Goal: Information Seeking & Learning: Compare options

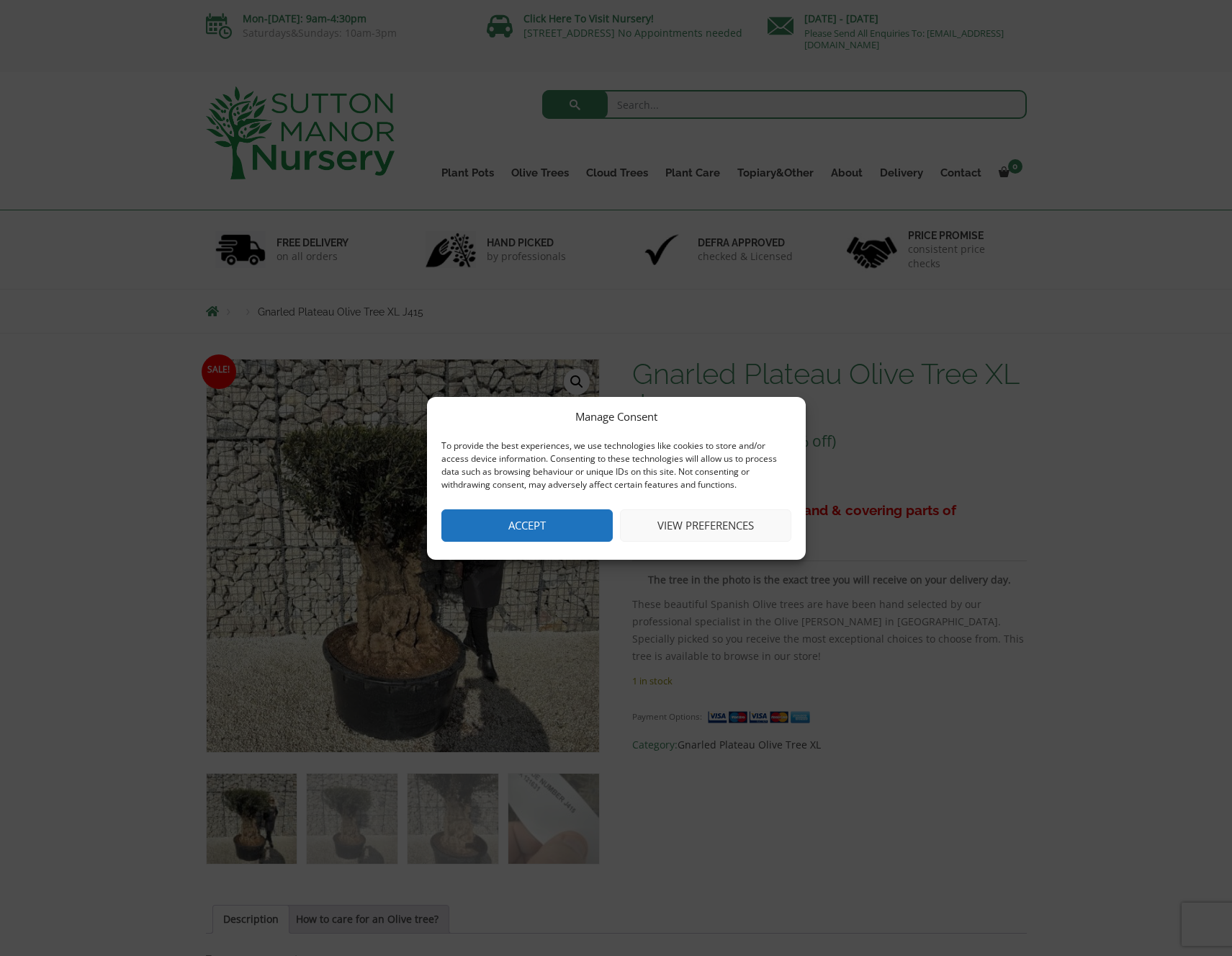
drag, startPoint x: 580, startPoint y: 529, endPoint x: 613, endPoint y: 532, distance: 33.1
click at [580, 529] on button "Accept" at bounding box center [527, 525] width 172 height 33
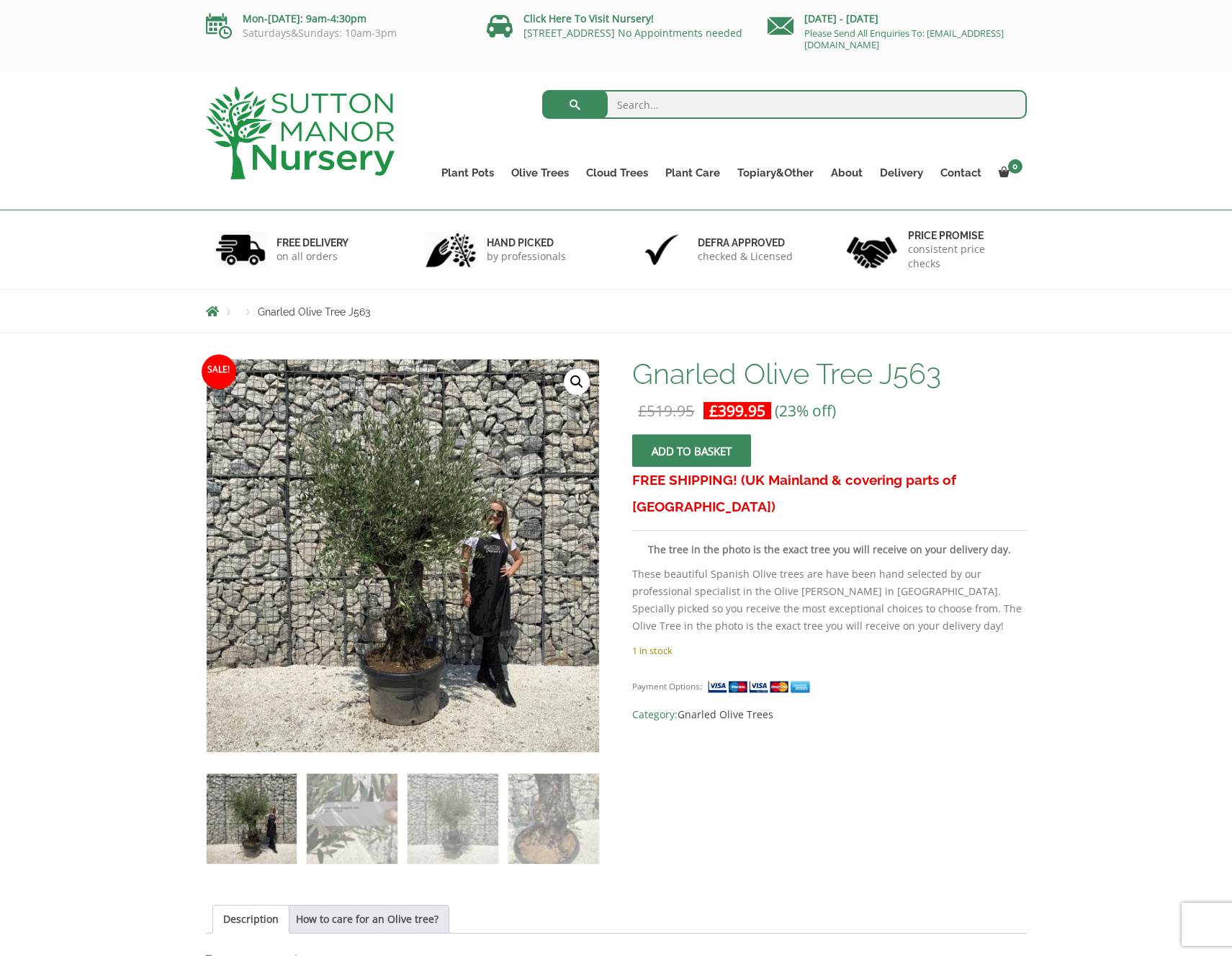
click at [578, 375] on link "🔍" at bounding box center [577, 382] width 26 height 26
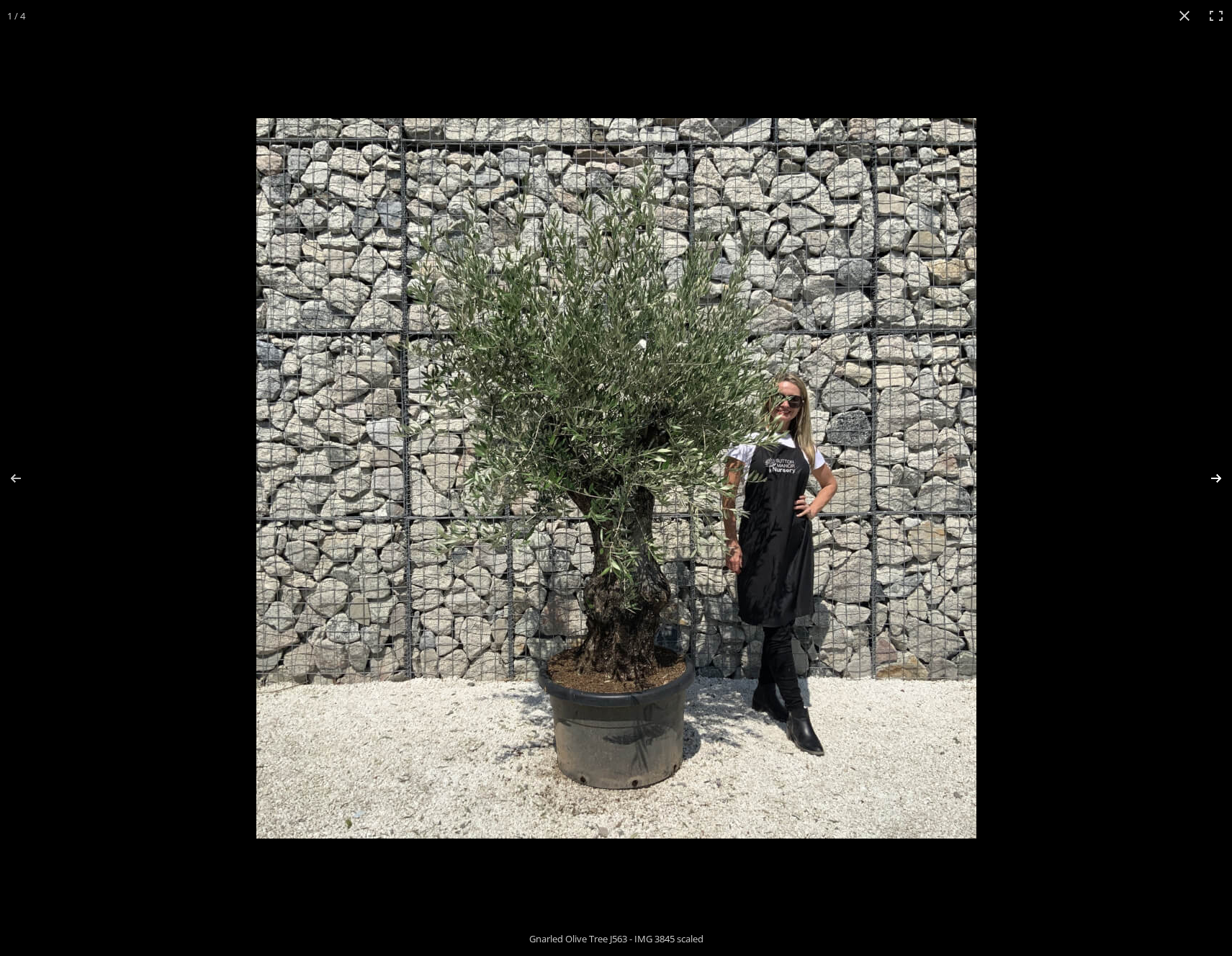
click at [1219, 475] on button "Next (arrow right)" at bounding box center [1206, 478] width 51 height 72
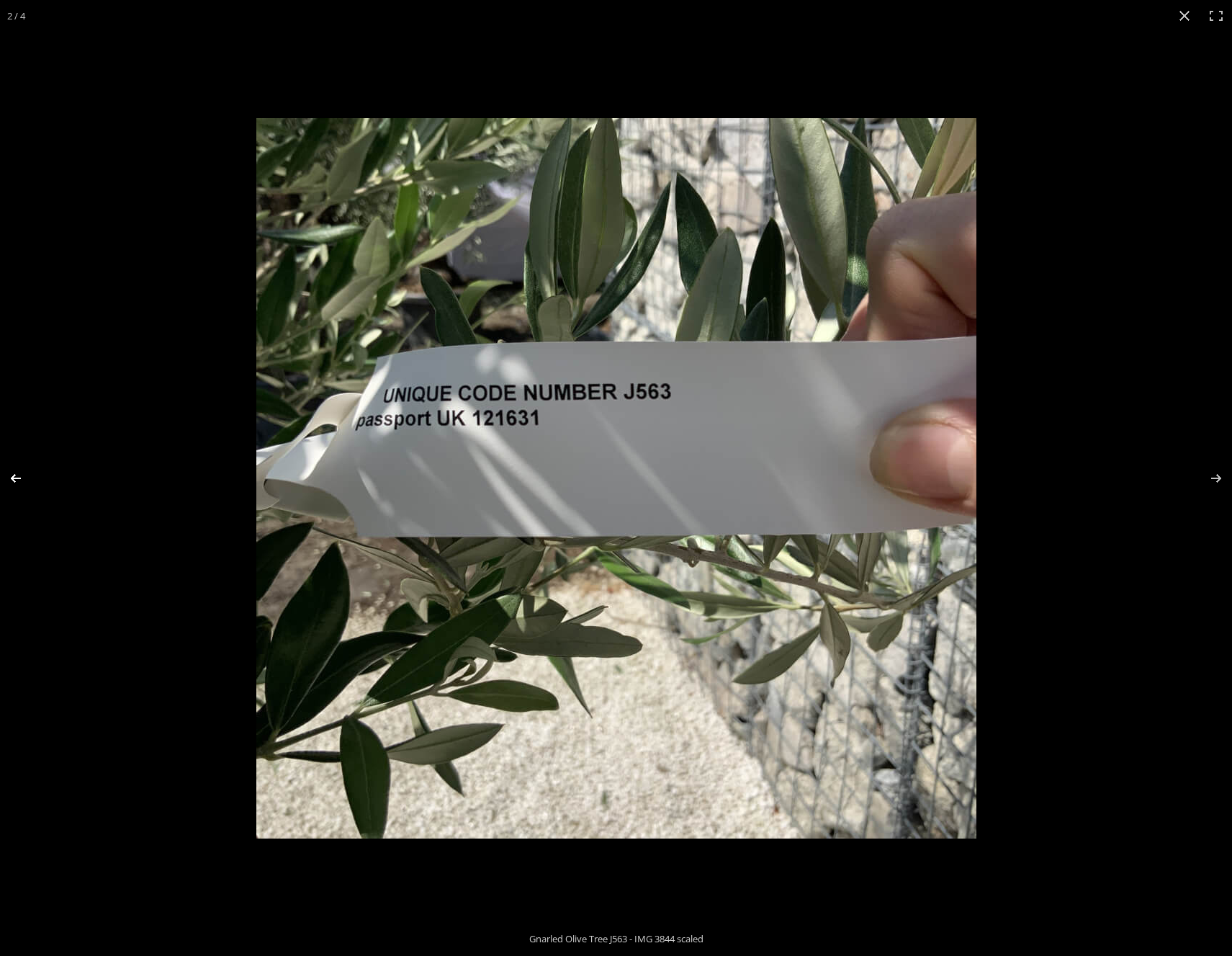
click at [20, 477] on button "Previous (arrow left)" at bounding box center [25, 478] width 51 height 72
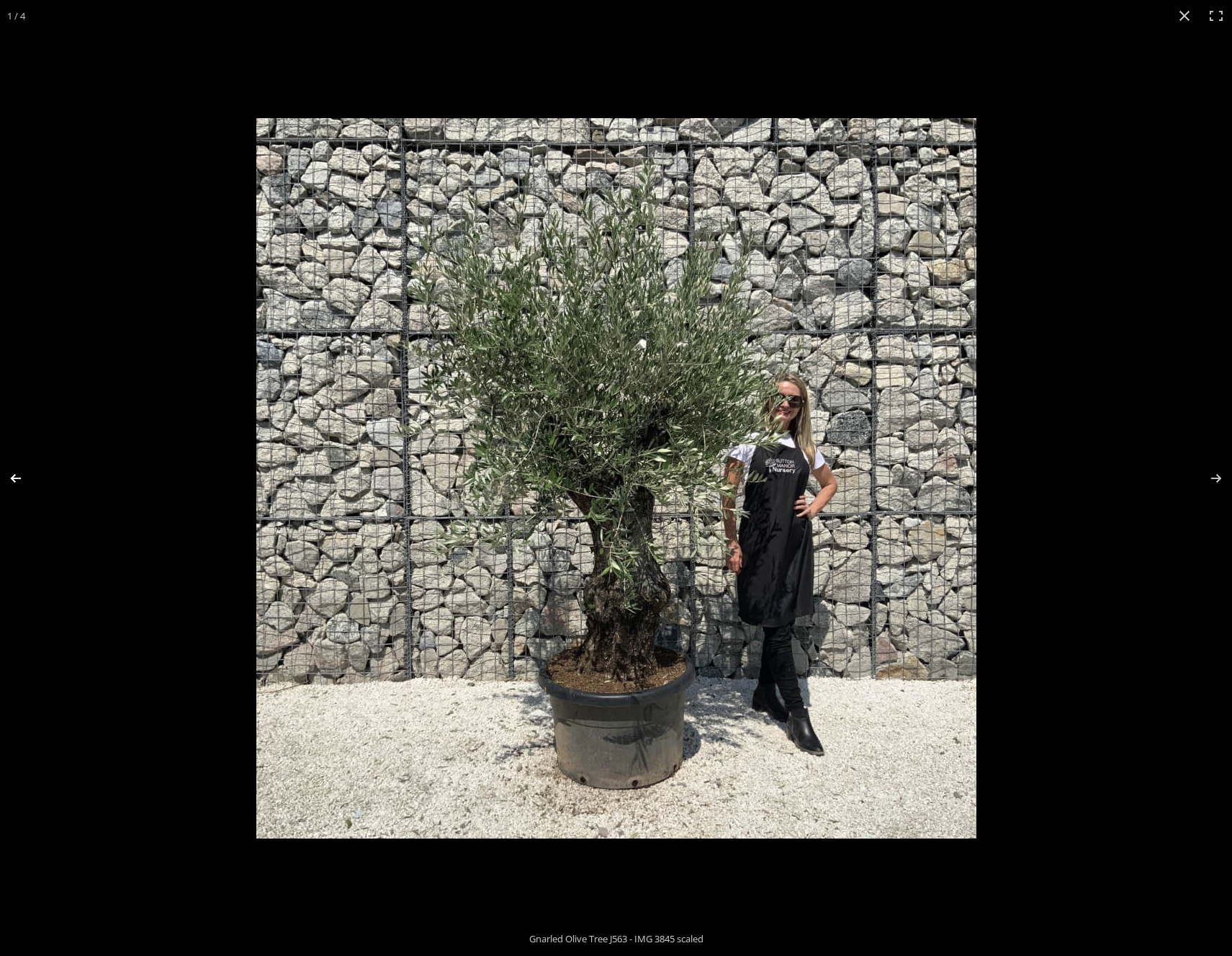
click at [20, 477] on button "Previous (arrow left)" at bounding box center [25, 478] width 51 height 72
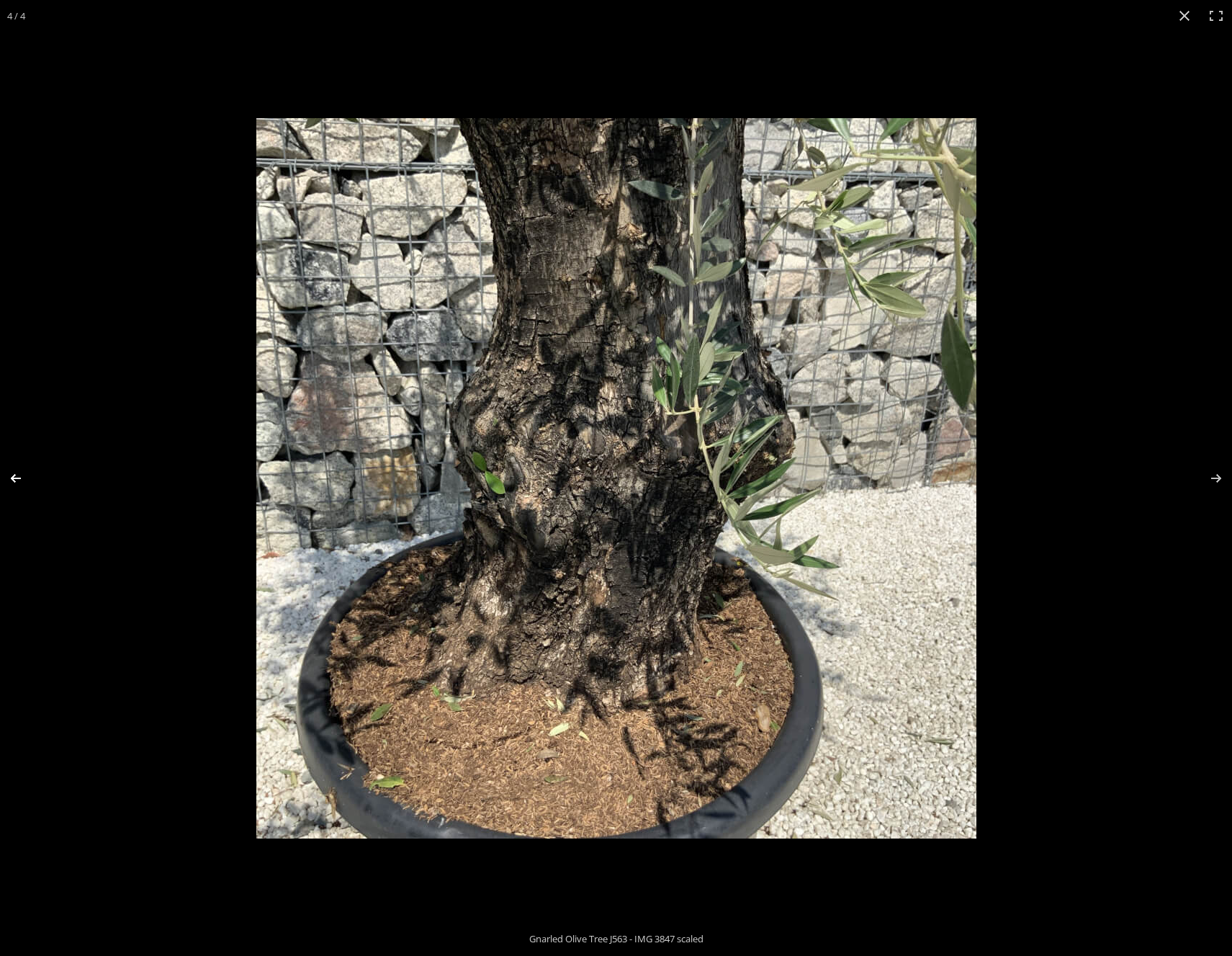
click at [20, 477] on button "Previous (arrow left)" at bounding box center [25, 478] width 51 height 72
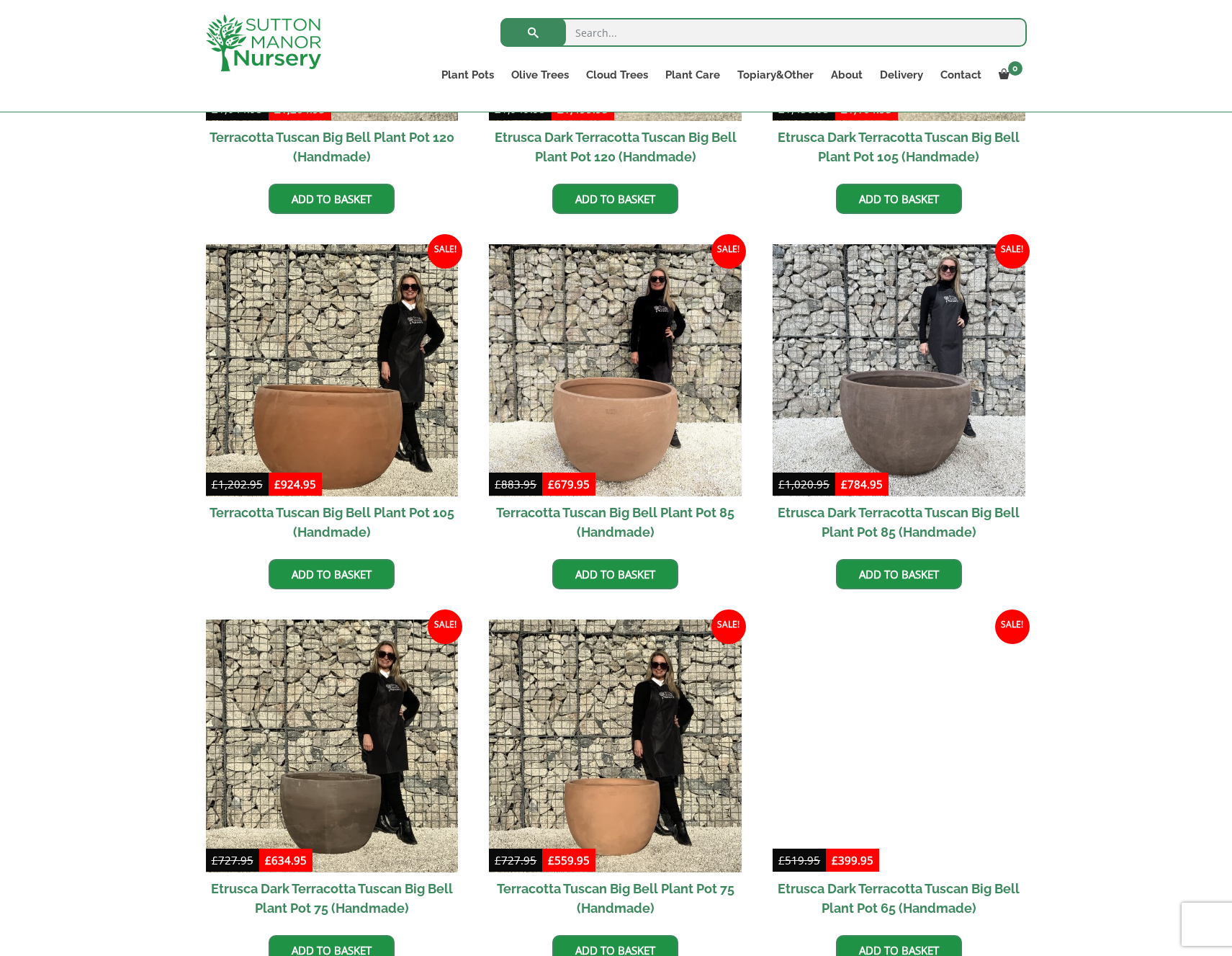
scroll to position [612, 0]
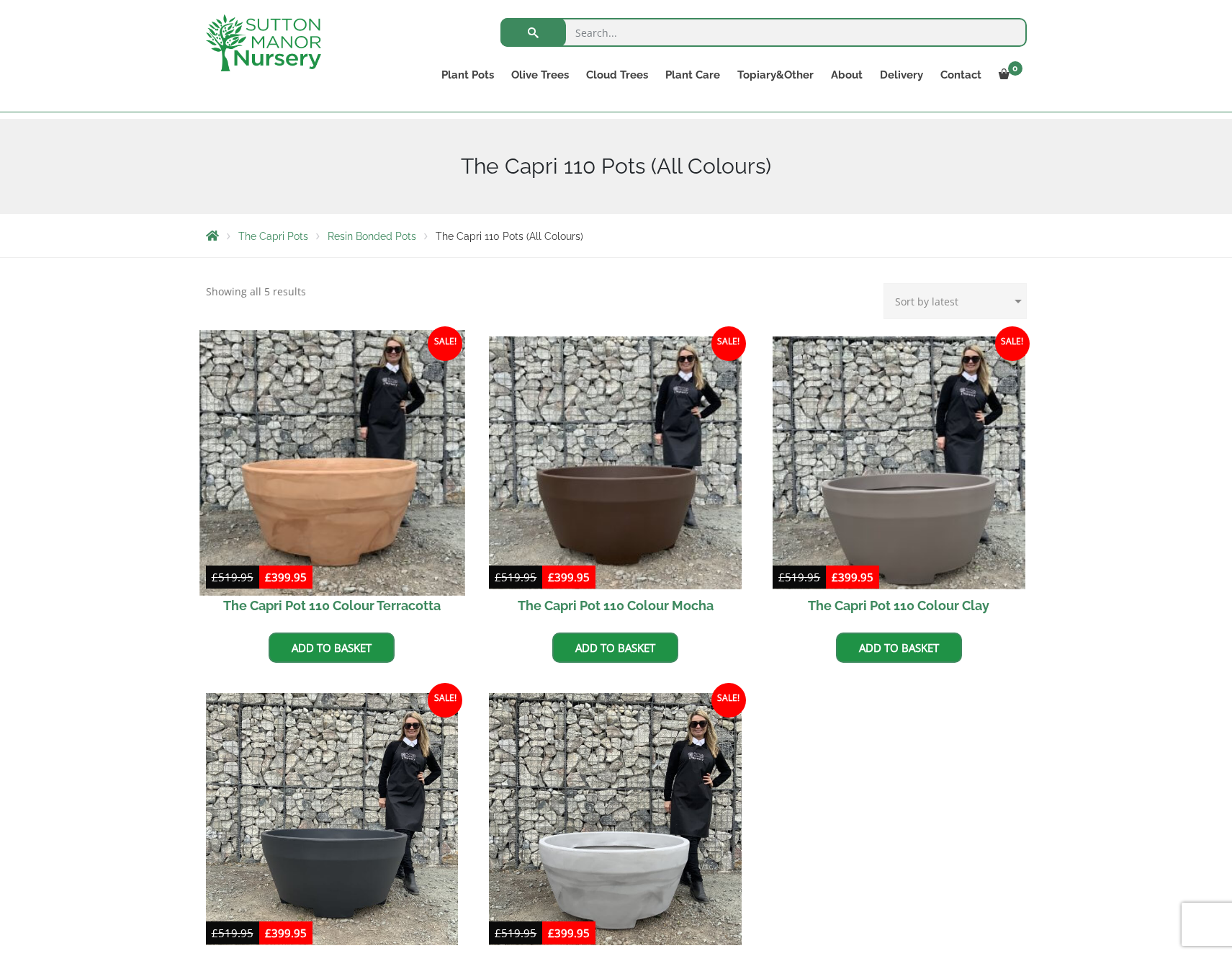
click at [377, 523] on img at bounding box center [331, 462] width 265 height 265
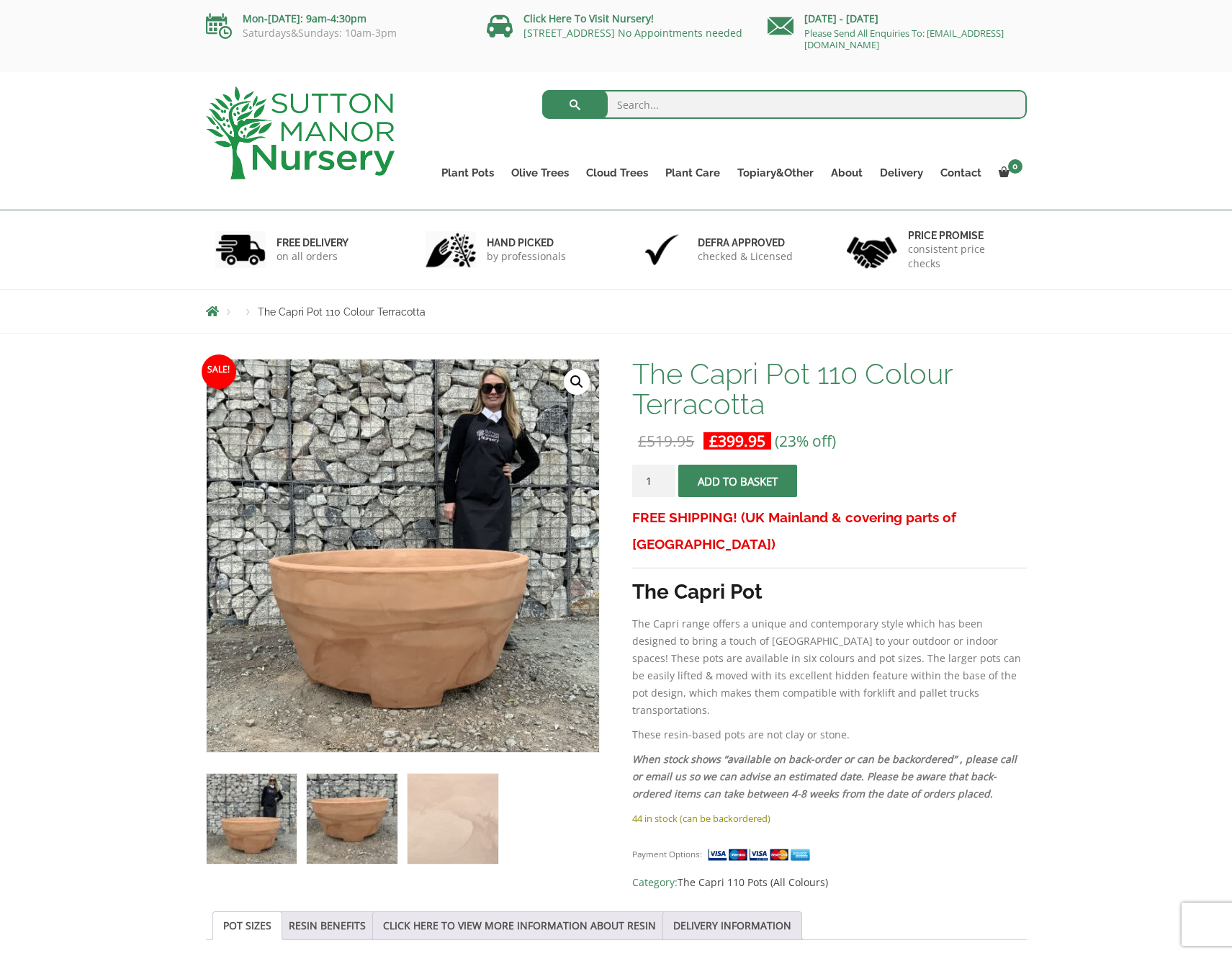
click at [327, 844] on img at bounding box center [351, 818] width 90 height 90
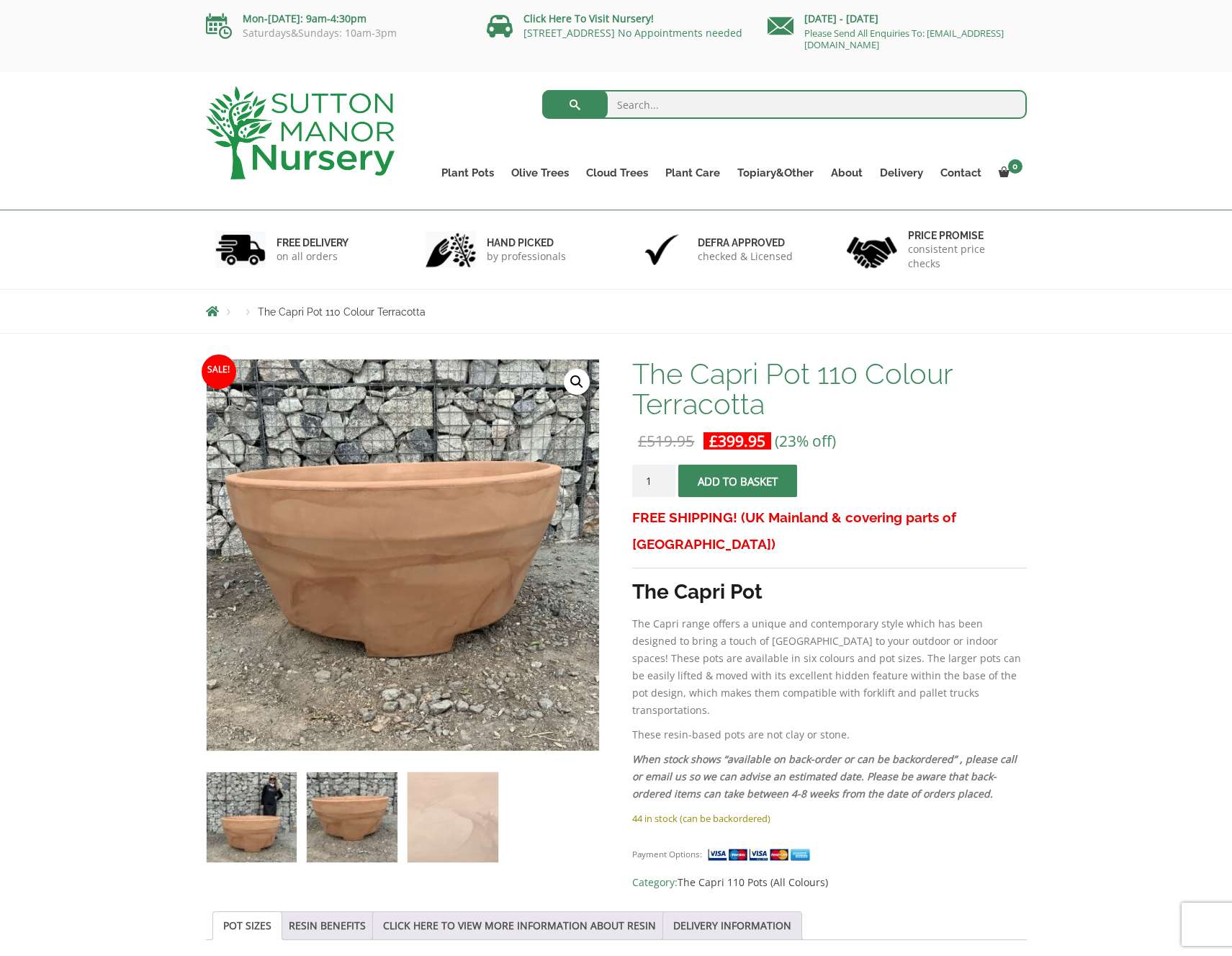
click at [244, 826] on img at bounding box center [251, 817] width 90 height 90
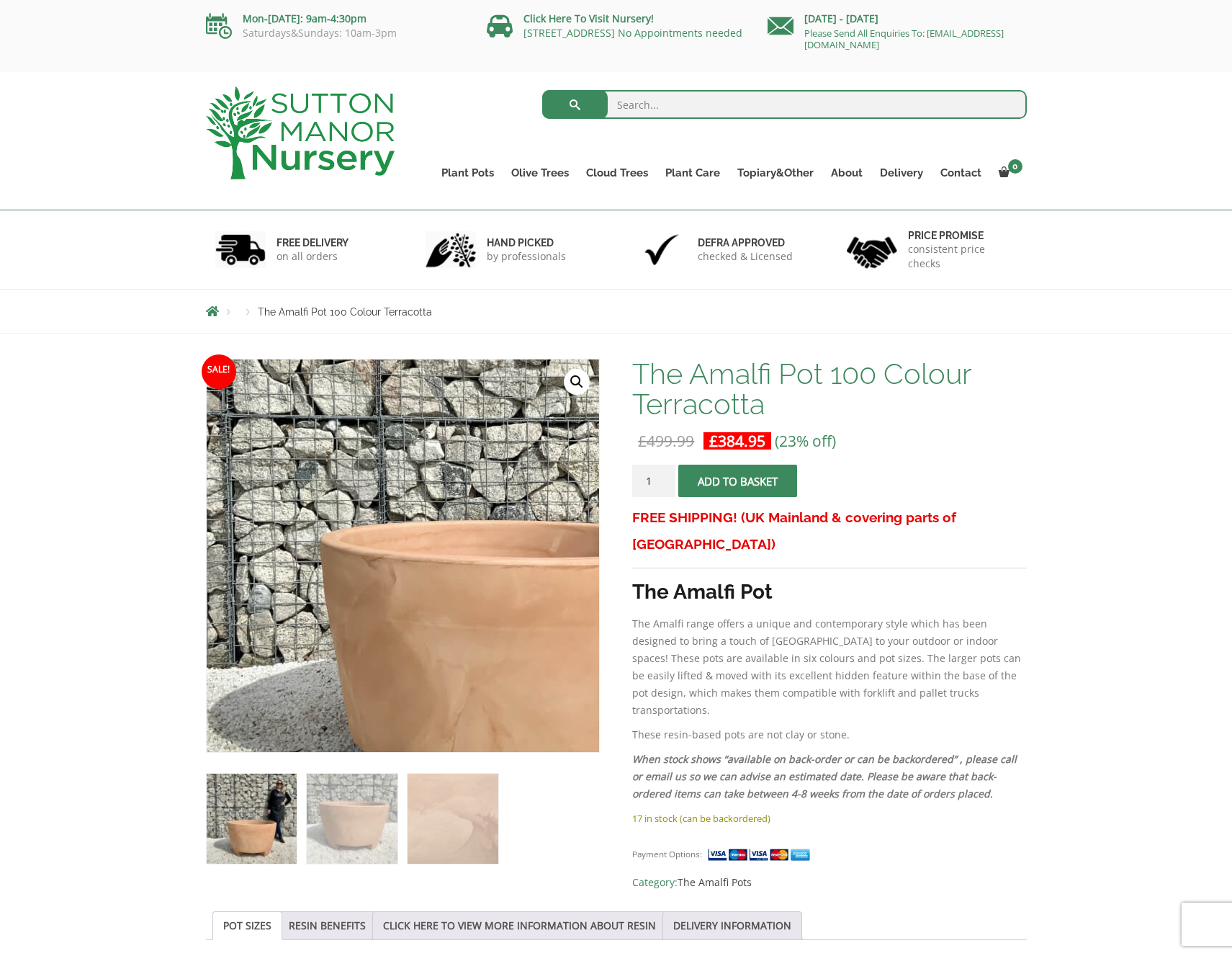
click at [270, 610] on img at bounding box center [513, 510] width 720 height 720
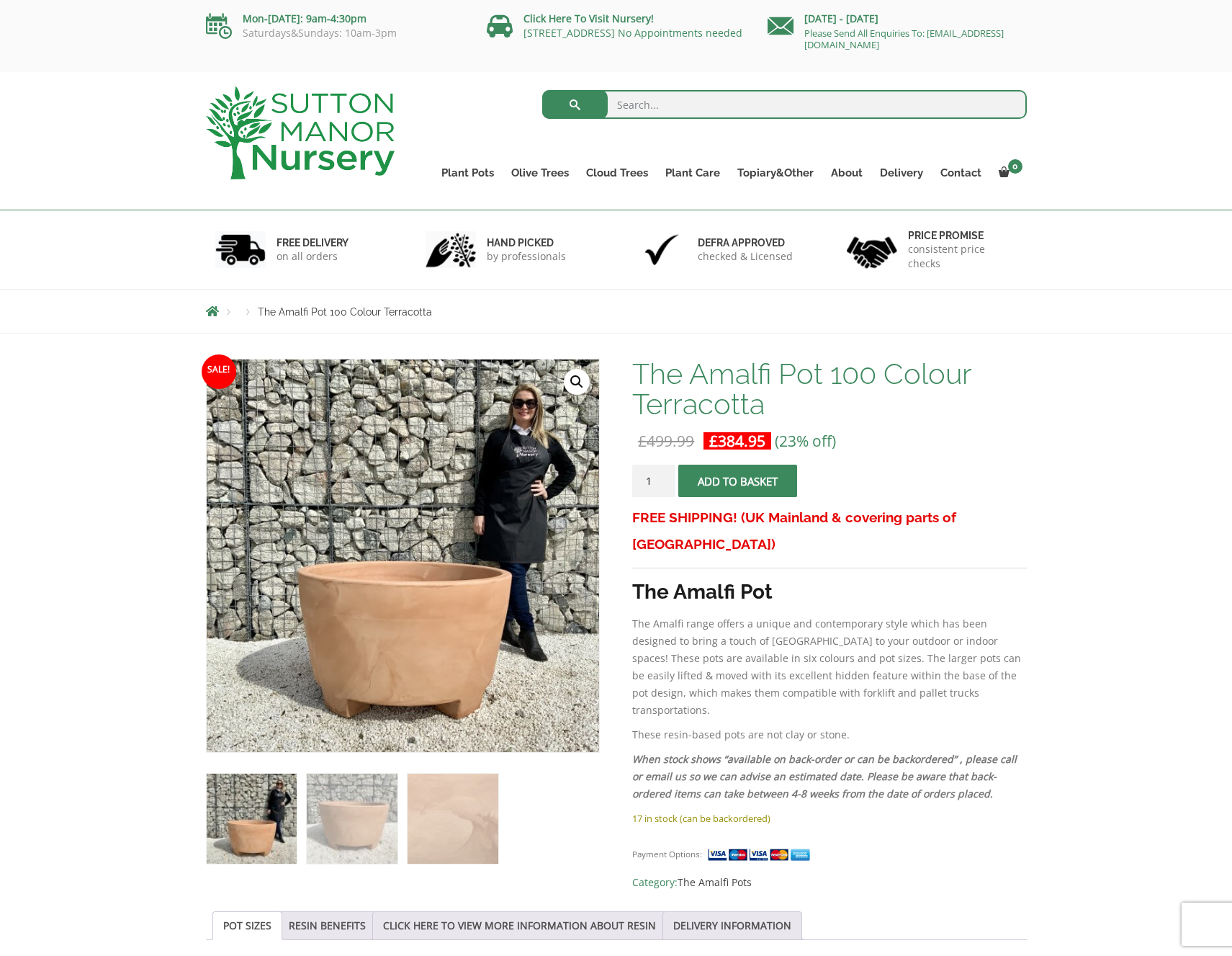
click at [577, 378] on link "🔍" at bounding box center [577, 382] width 26 height 26
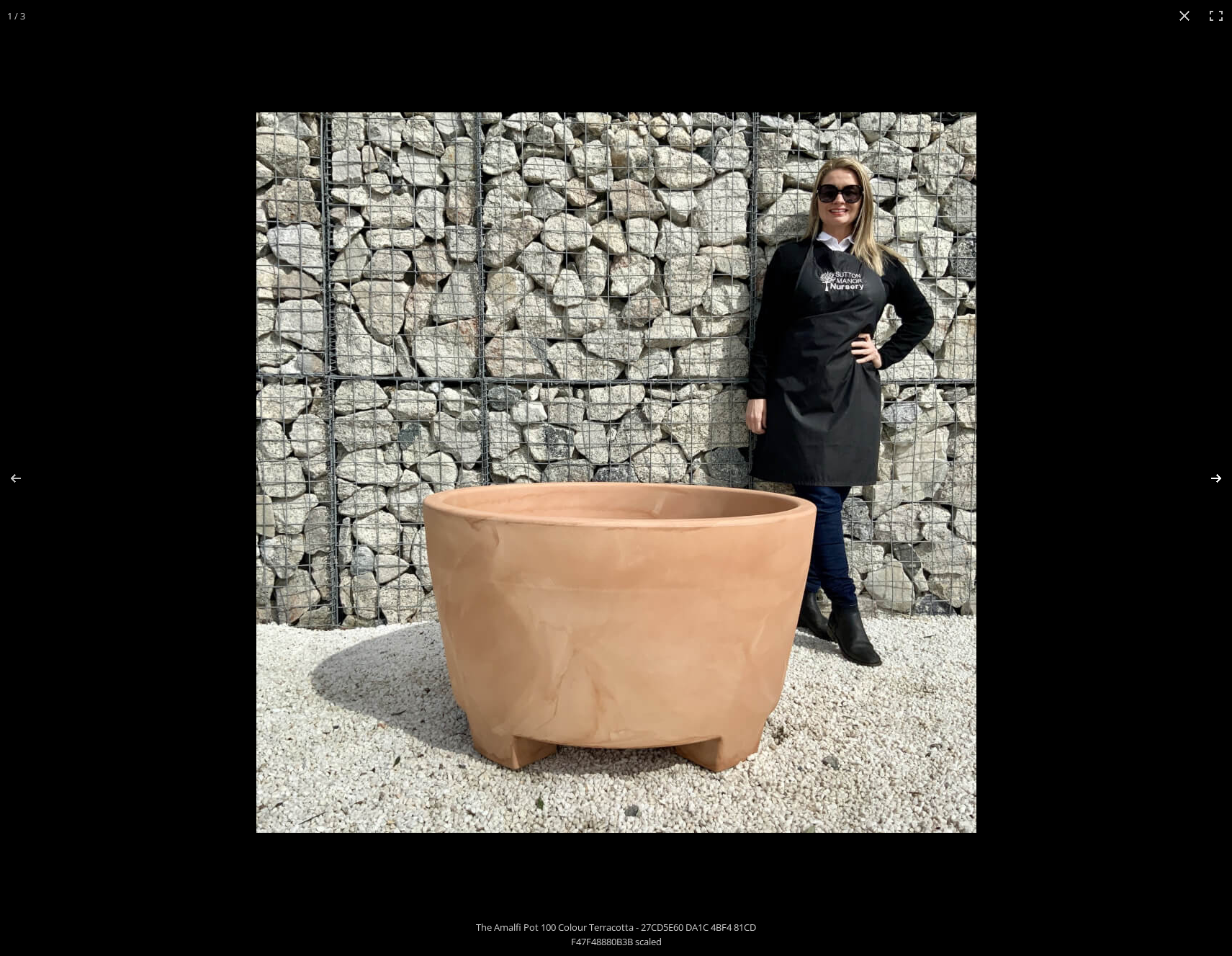
click at [1215, 473] on button "Next (arrow right)" at bounding box center [1206, 478] width 51 height 72
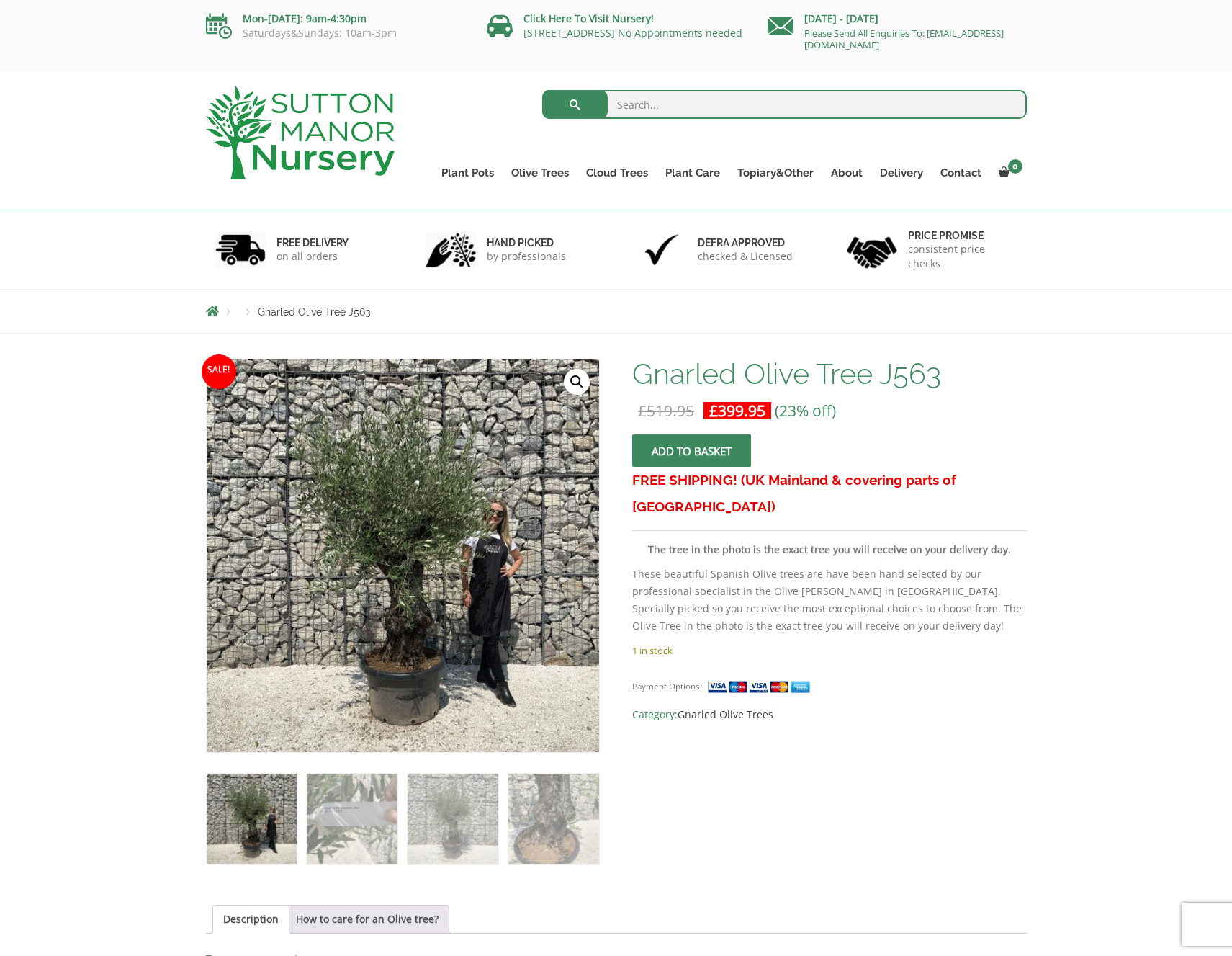
click at [583, 383] on link "🔍" at bounding box center [577, 382] width 26 height 26
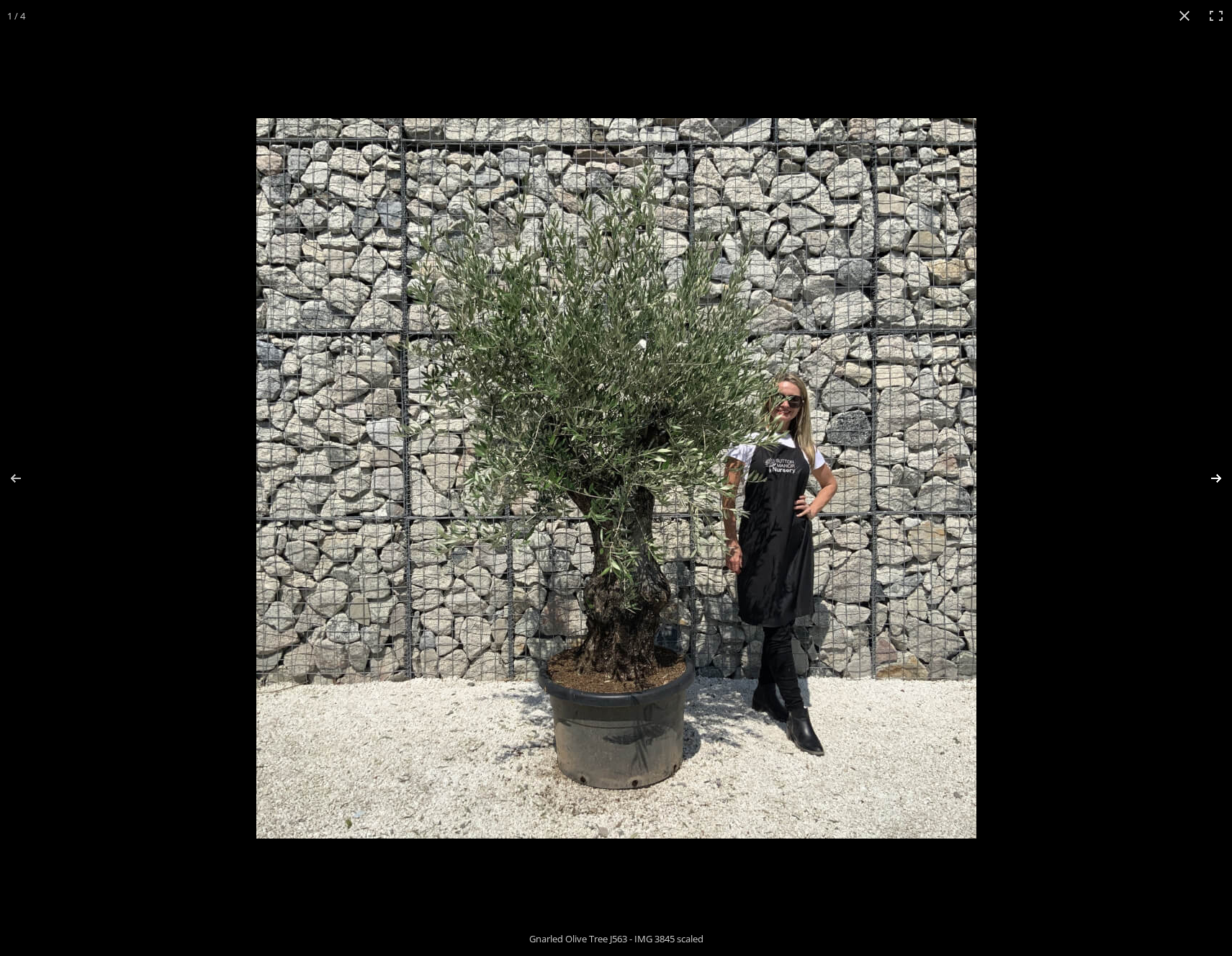
click at [1221, 477] on button "Next (arrow right)" at bounding box center [1206, 478] width 51 height 72
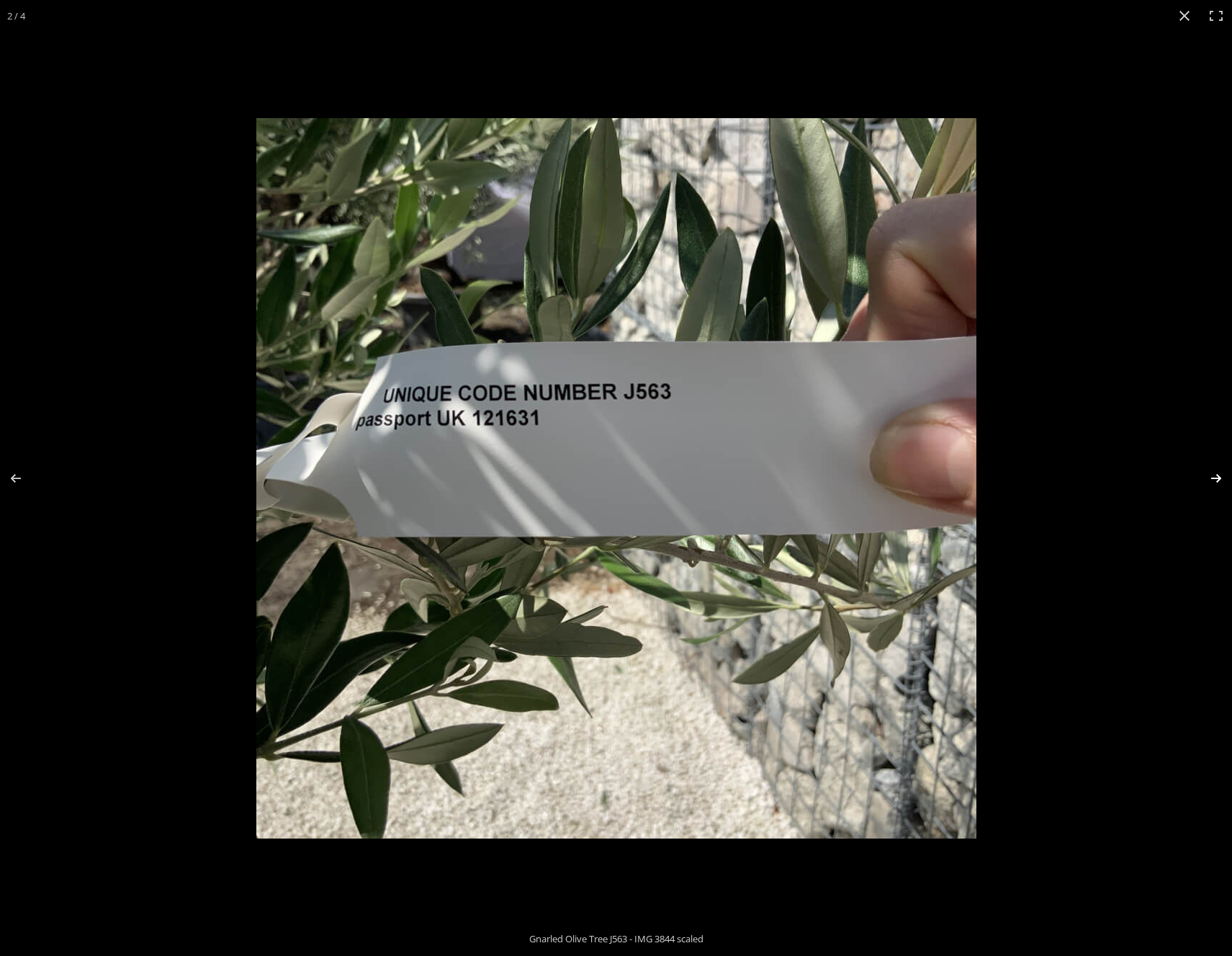
click at [1211, 478] on button "Next (arrow right)" at bounding box center [1206, 478] width 51 height 72
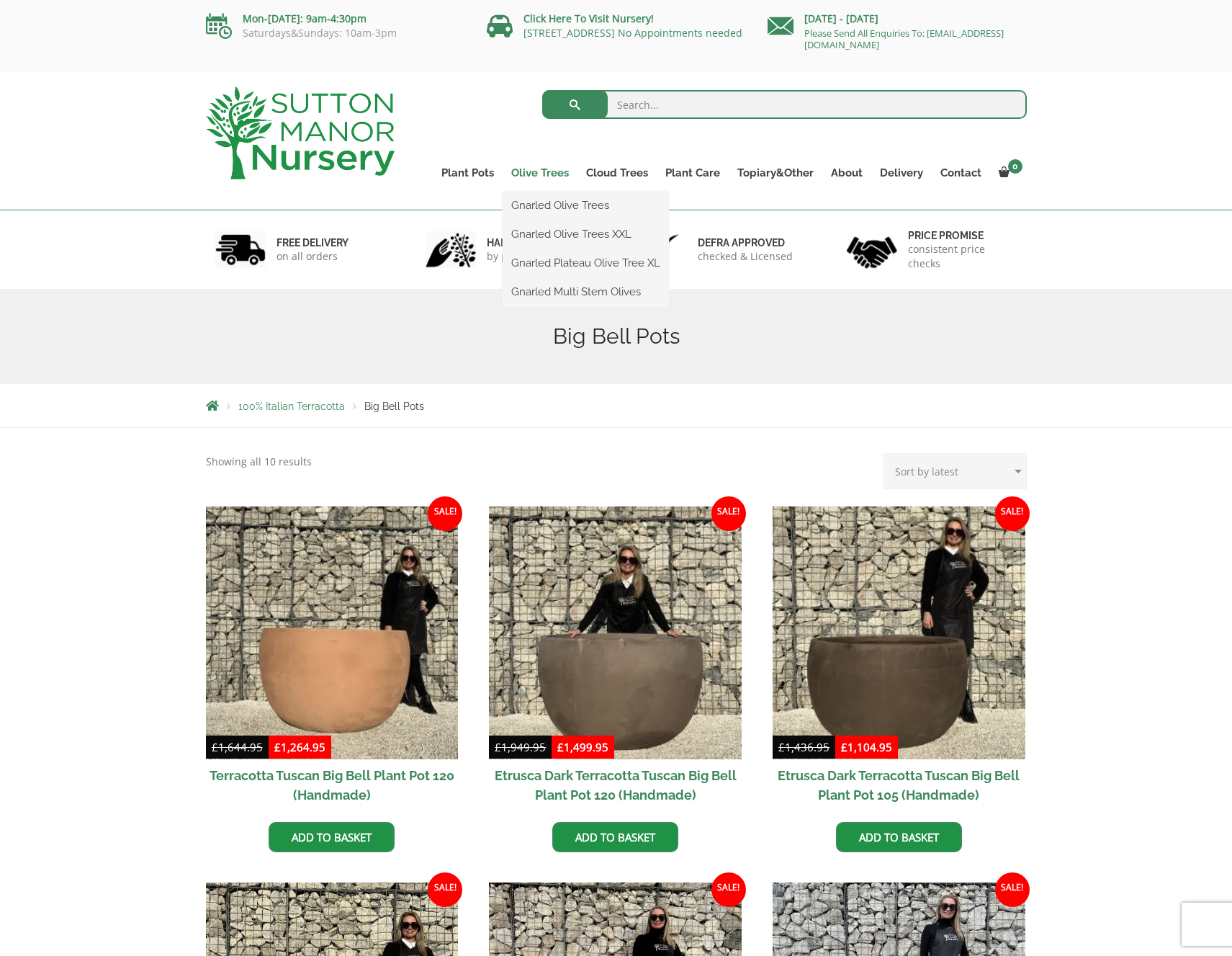
drag, startPoint x: 499, startPoint y: 172, endPoint x: 547, endPoint y: 177, distance: 48.3
click at [547, 177] on ul "Plant Pots Resin Bonded Pots The Amalfi Pots The Milan Pots The Capri Pots The …" at bounding box center [729, 162] width 594 height 65
click at [547, 177] on link "Olive Trees" at bounding box center [540, 172] width 75 height 20
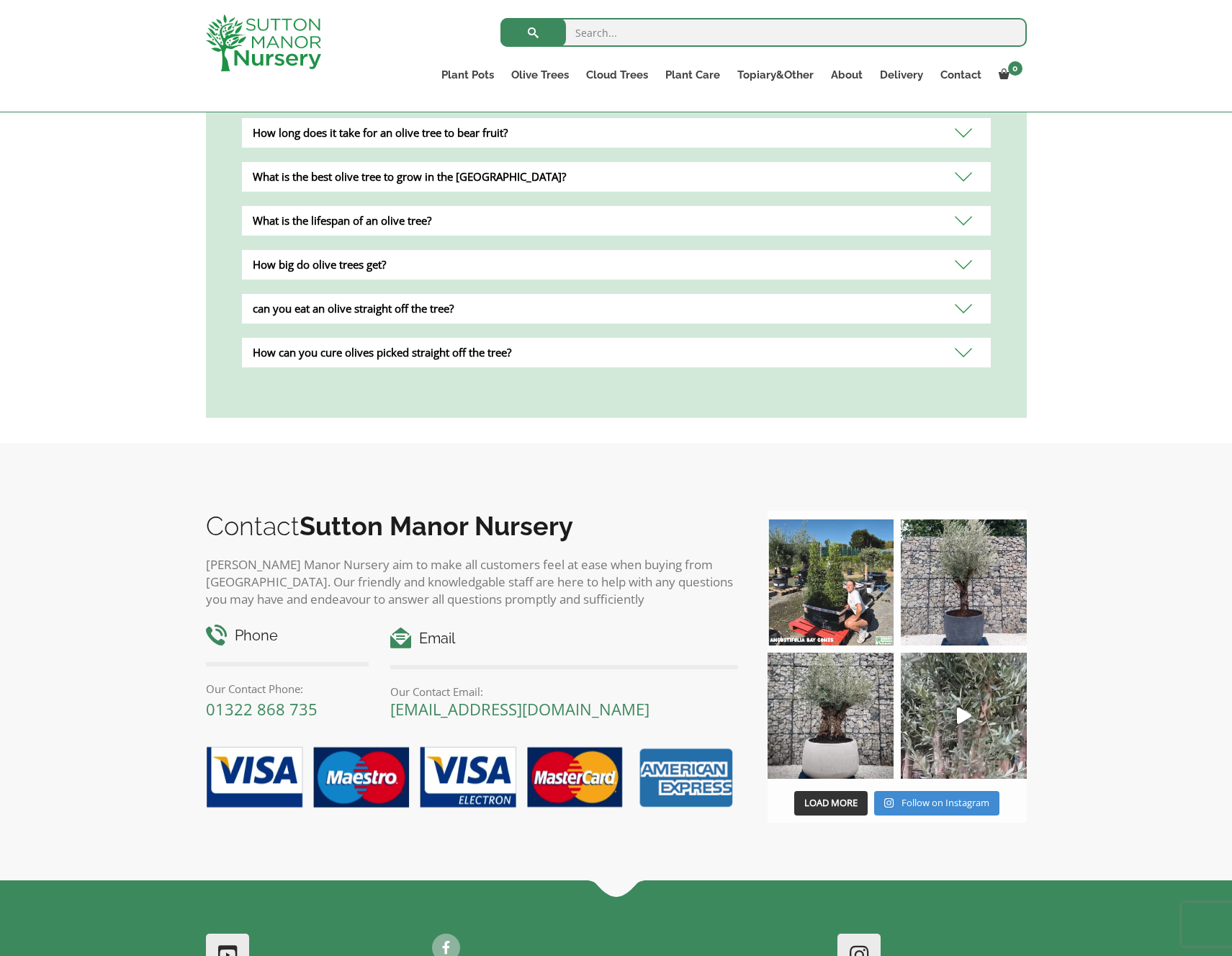
scroll to position [1631, 0]
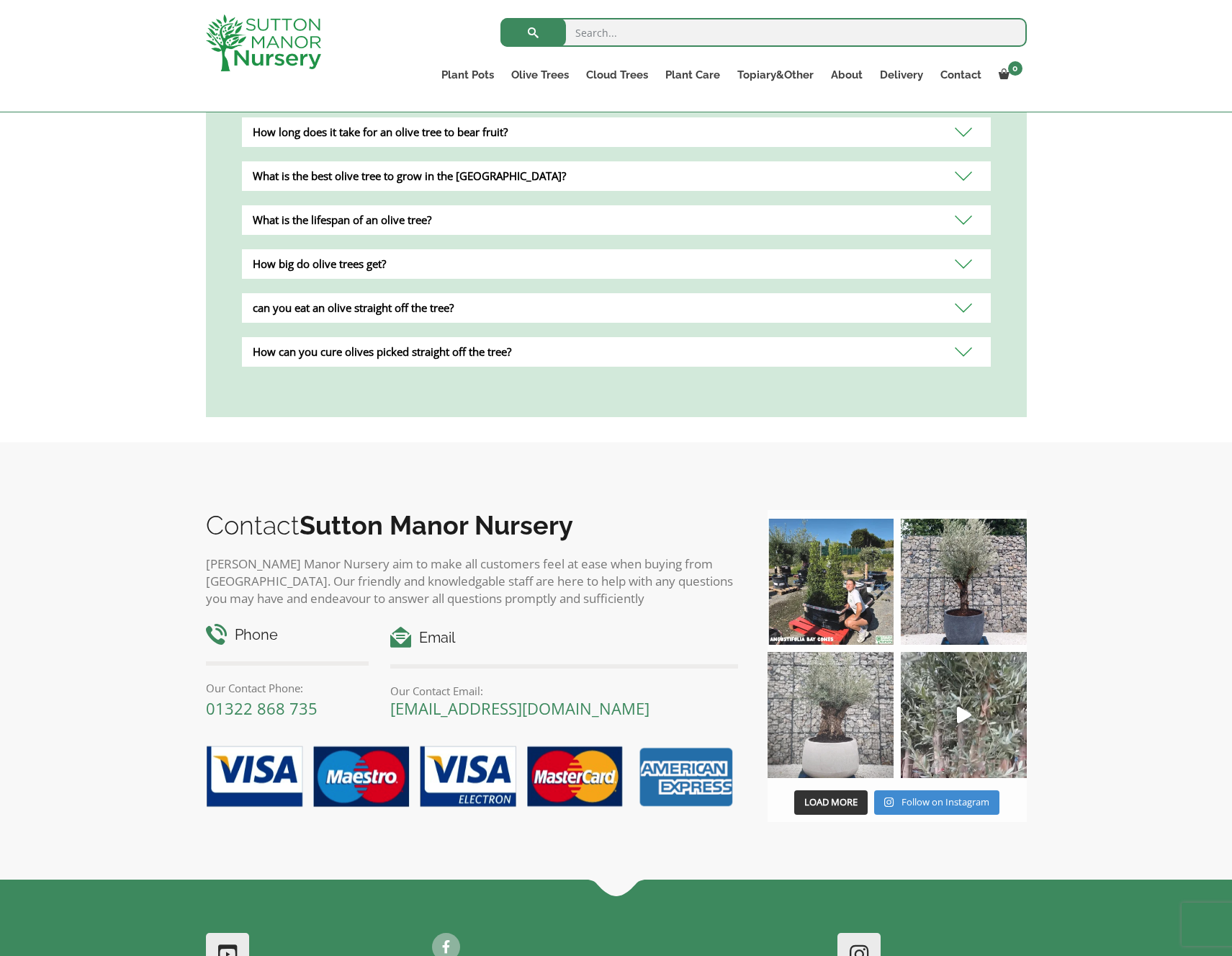
click at [867, 689] on img at bounding box center [830, 714] width 126 height 126
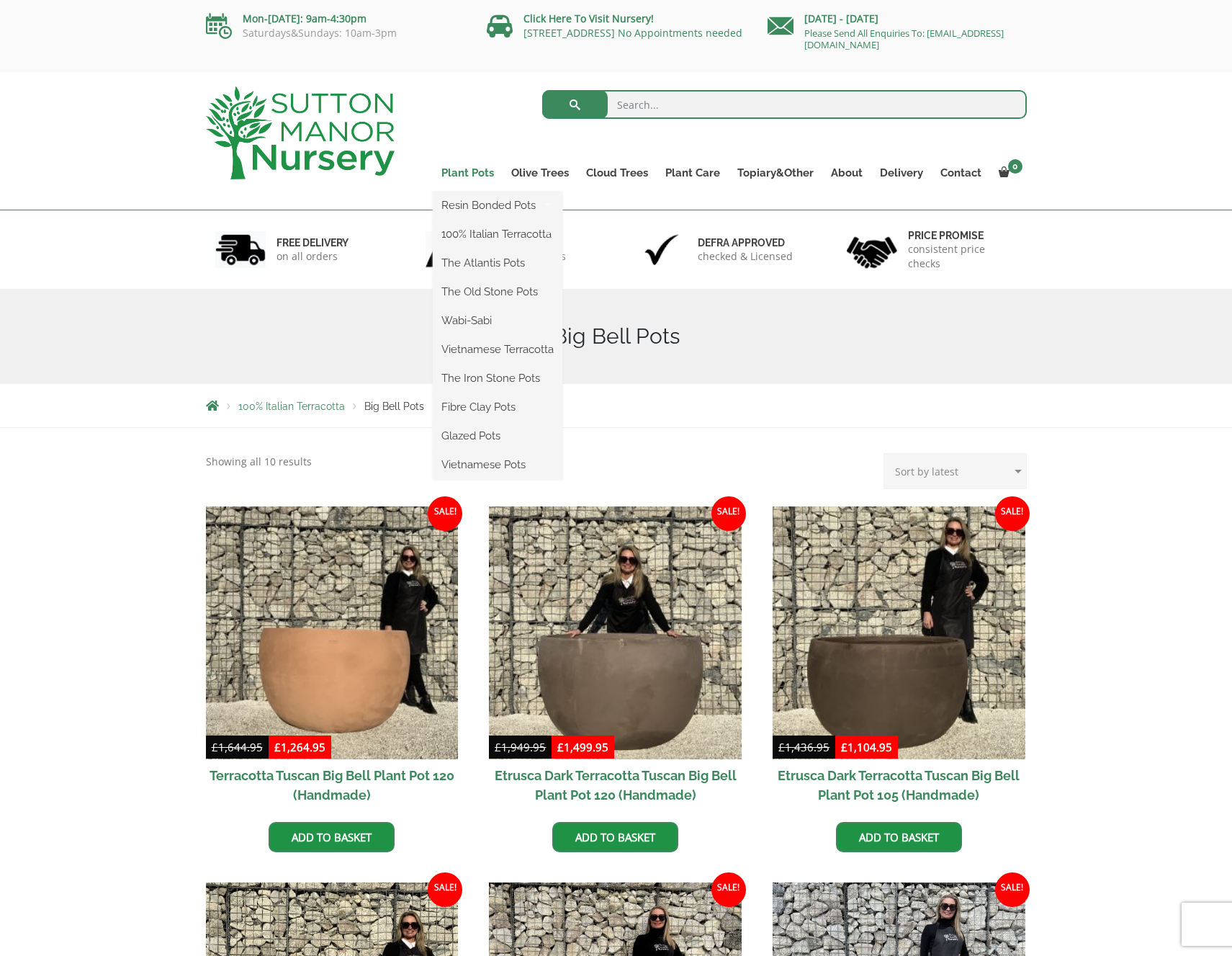
click at [486, 175] on link "Plant Pots" at bounding box center [467, 172] width 69 height 20
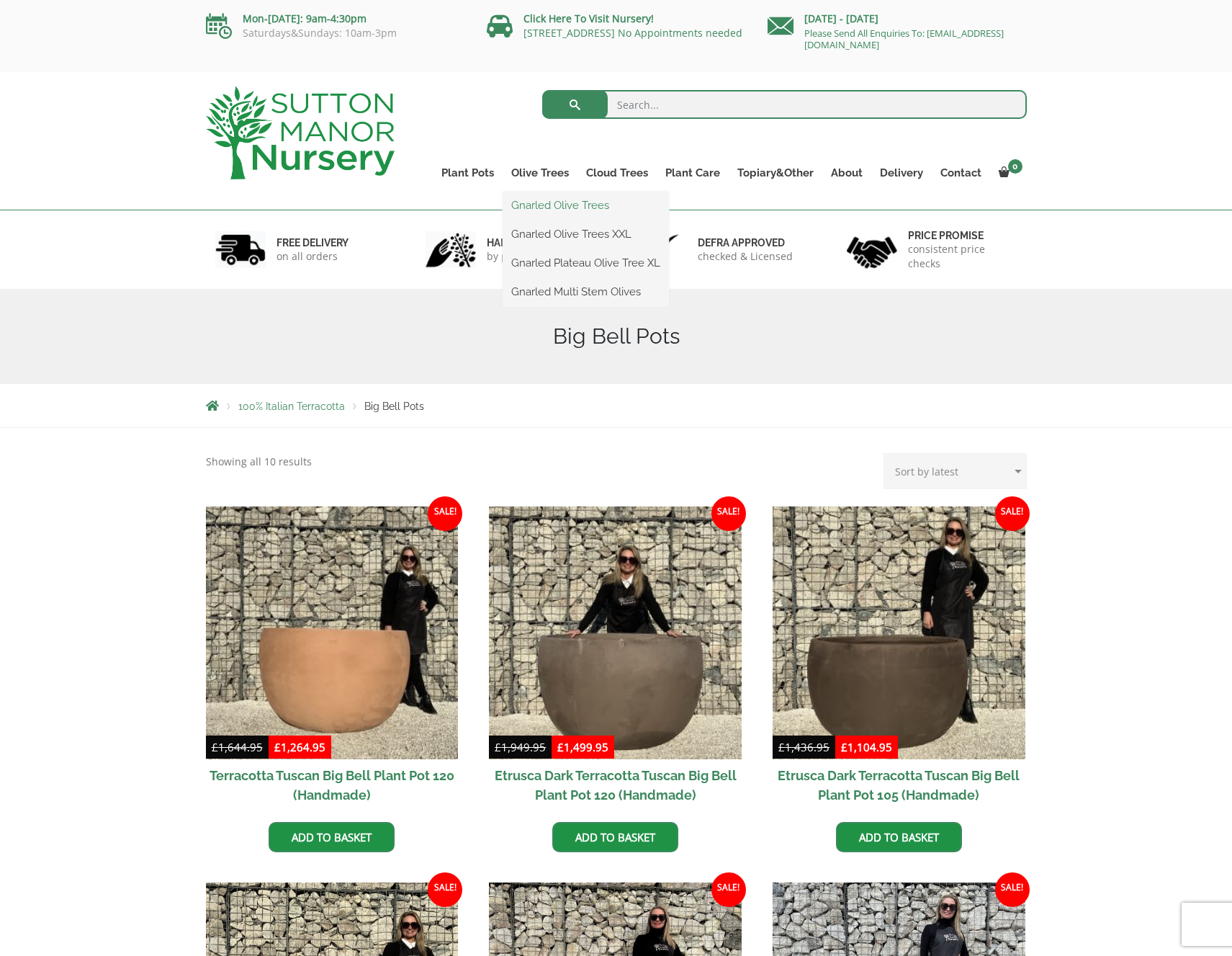
click at [550, 203] on link "Gnarled Olive Trees" at bounding box center [586, 205] width 166 height 21
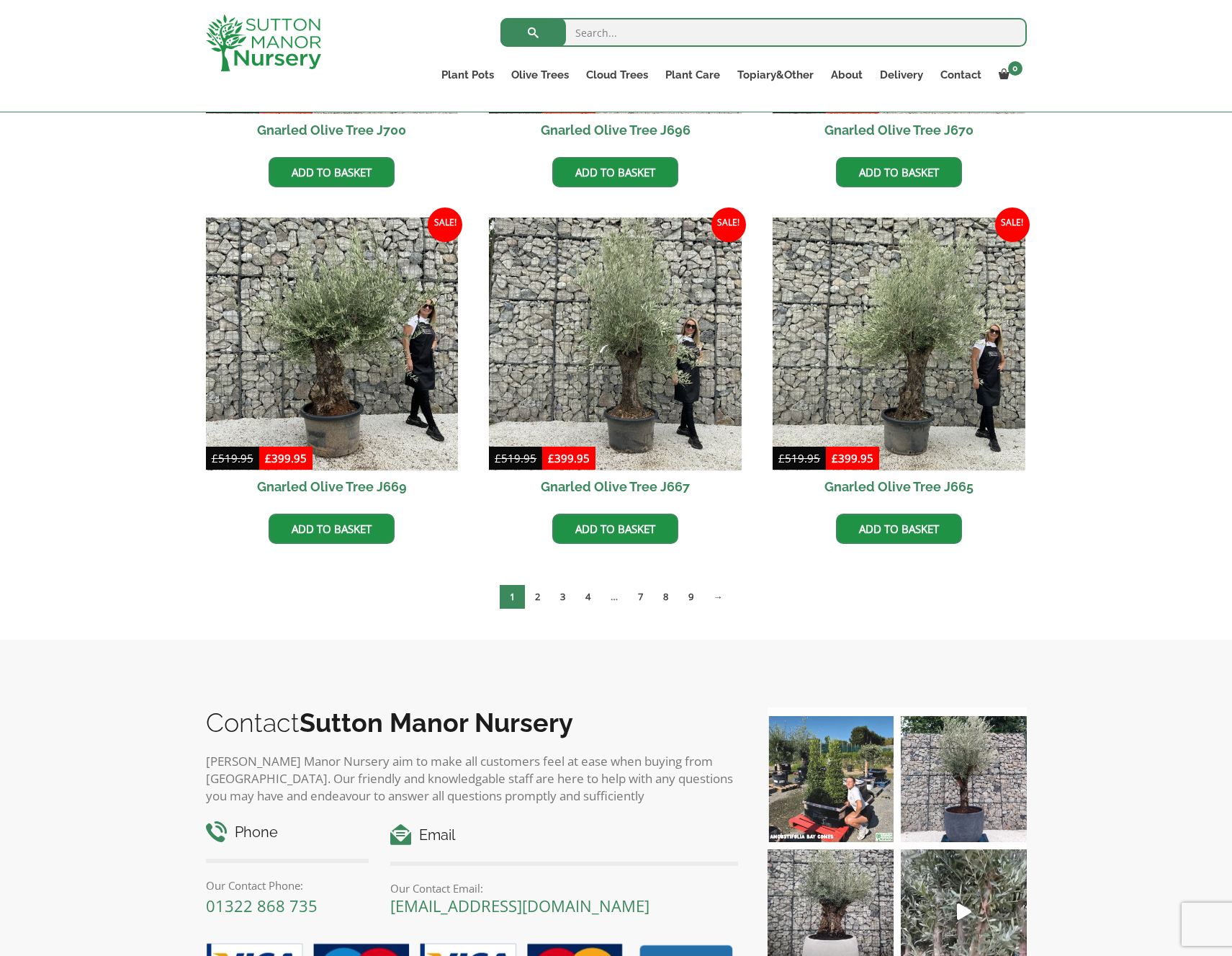
scroll to position [979, 0]
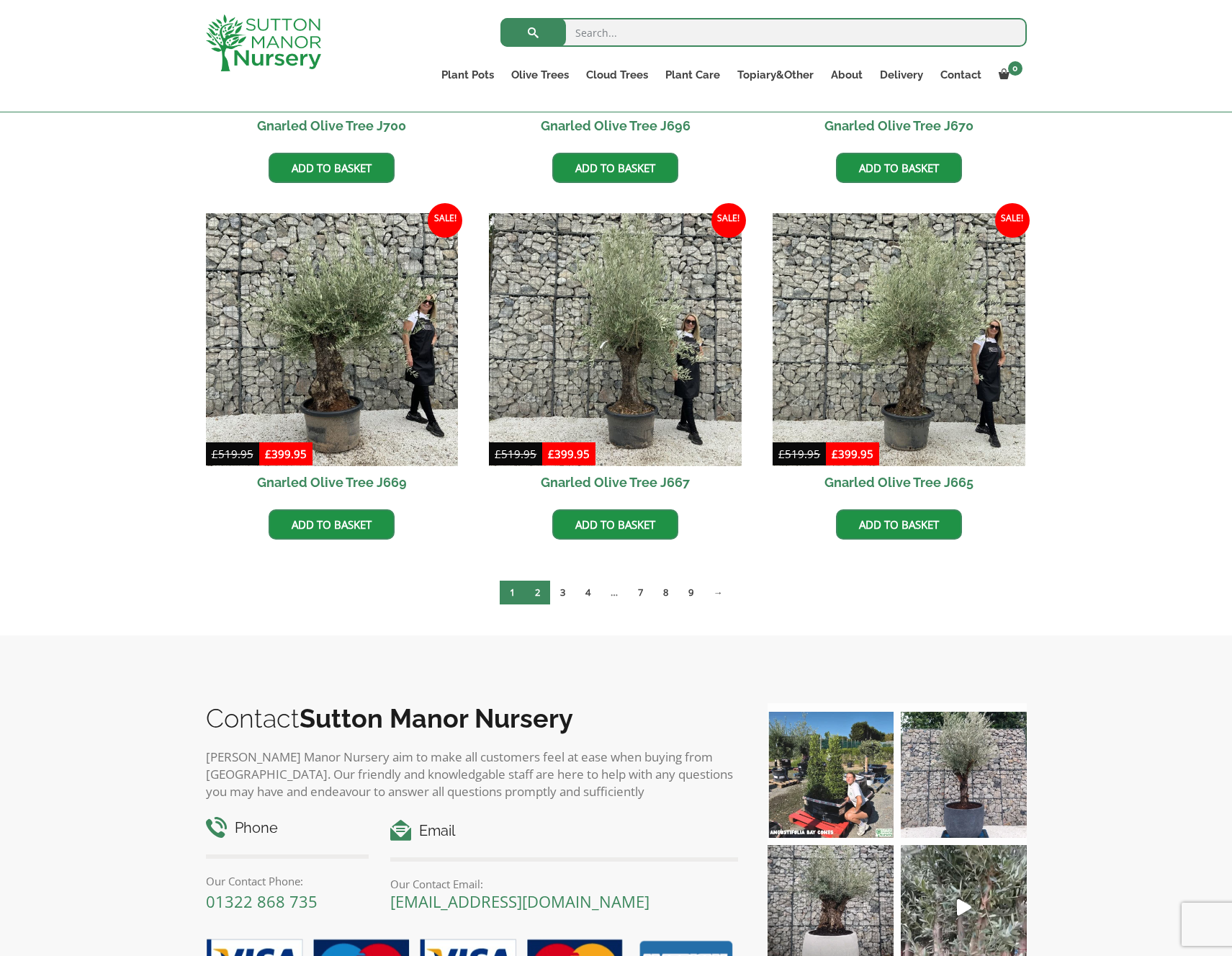
click at [541, 590] on link "2" at bounding box center [537, 592] width 25 height 24
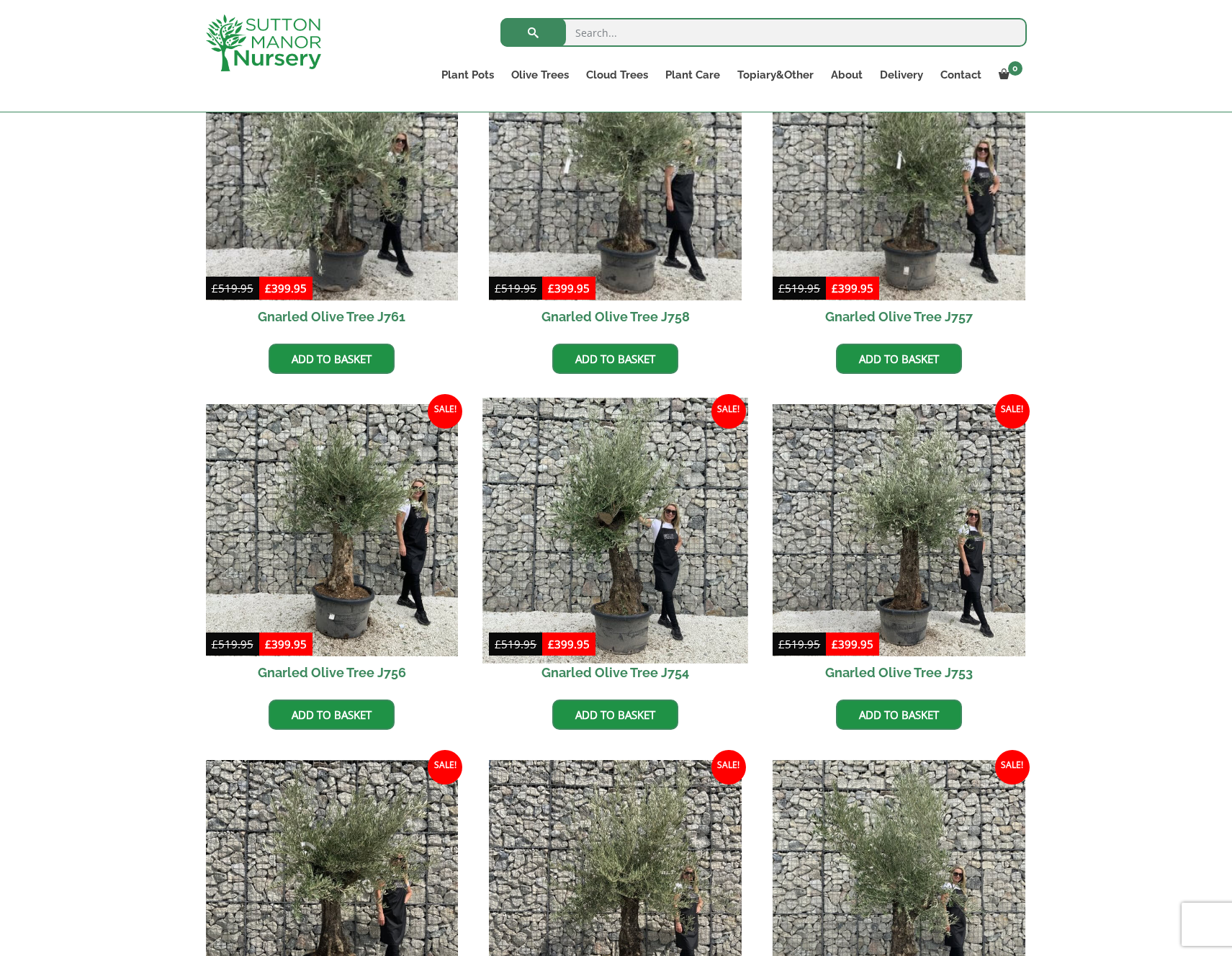
scroll to position [434, 0]
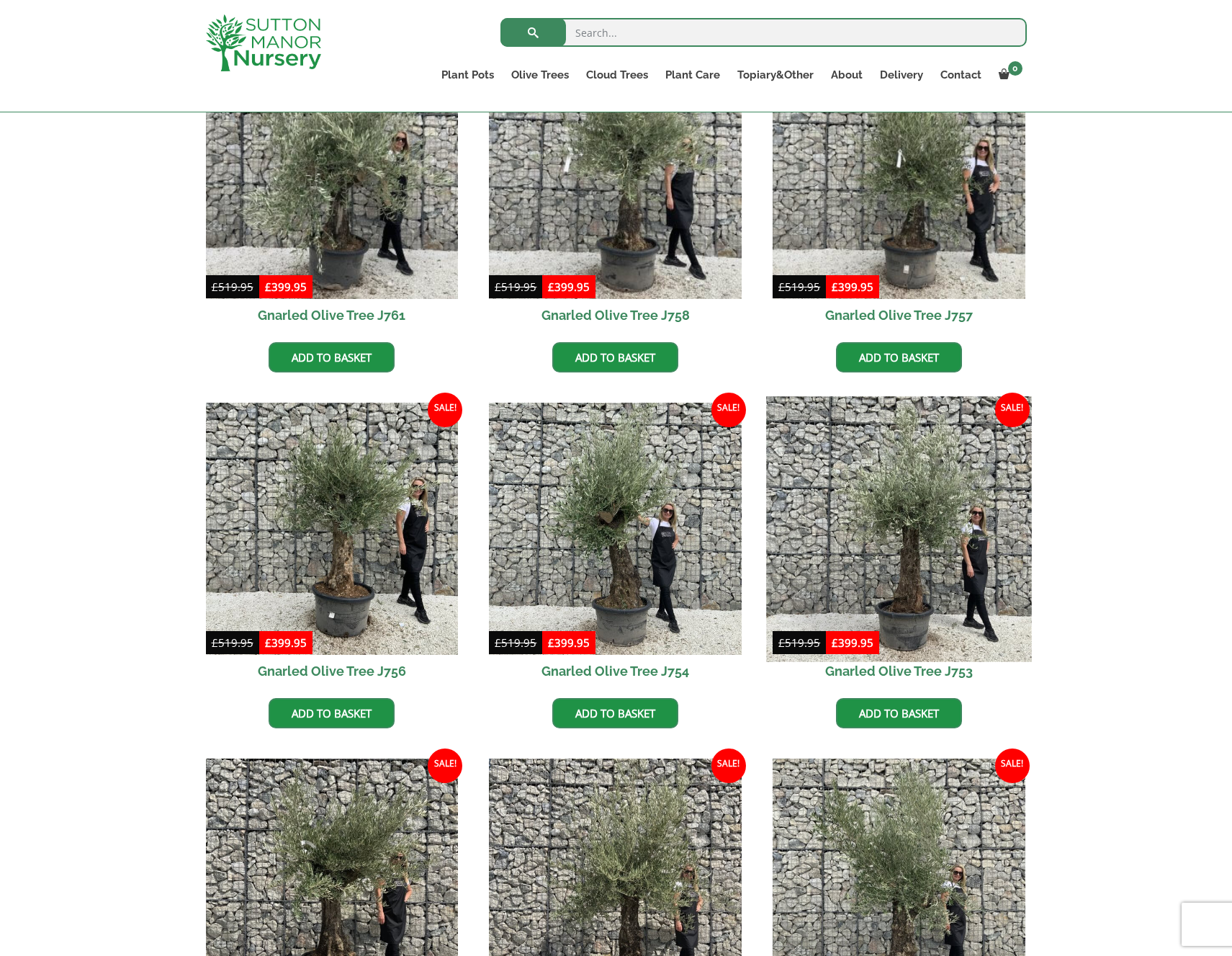
click at [911, 561] on img at bounding box center [898, 529] width 265 height 265
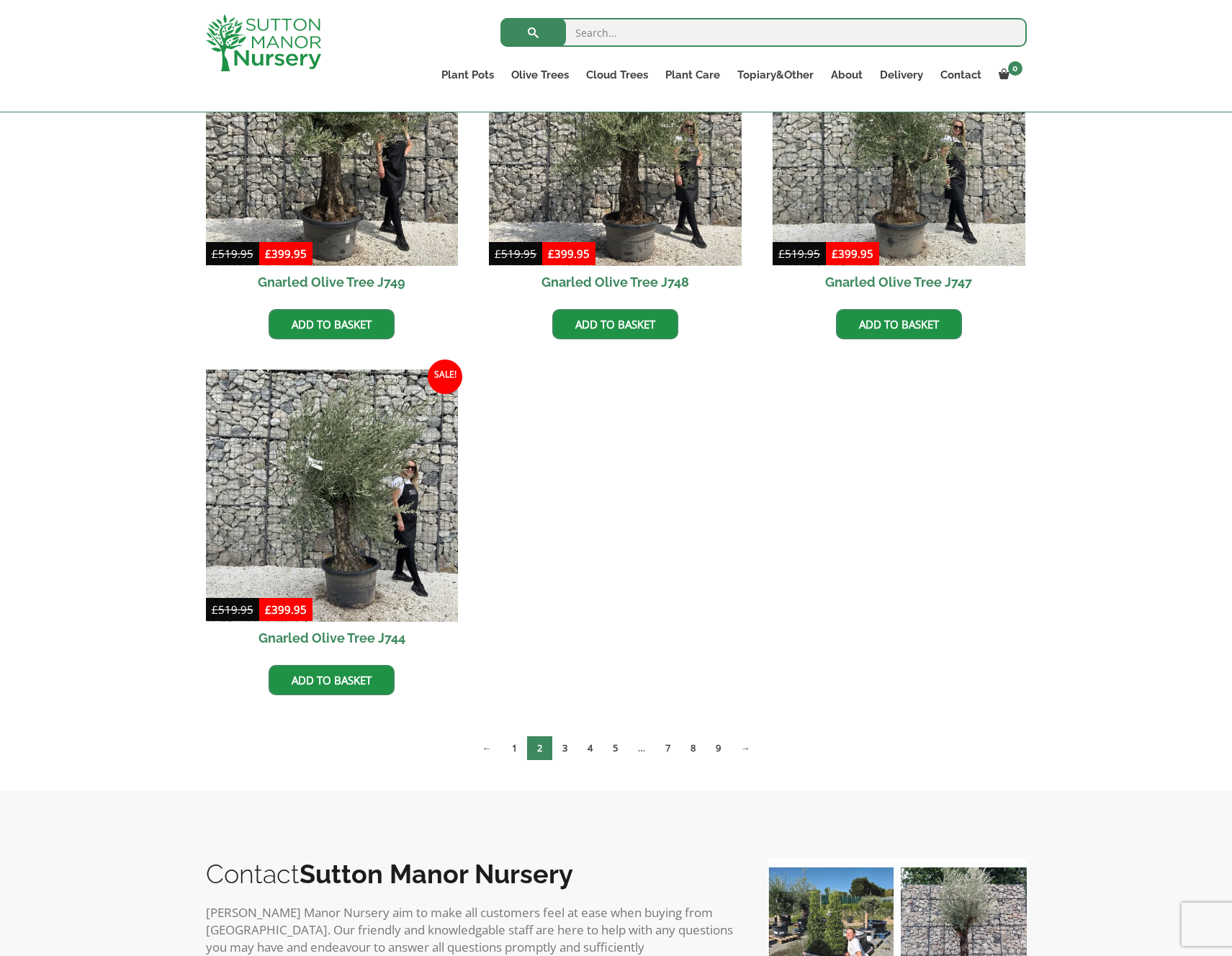
scroll to position [1181, 0]
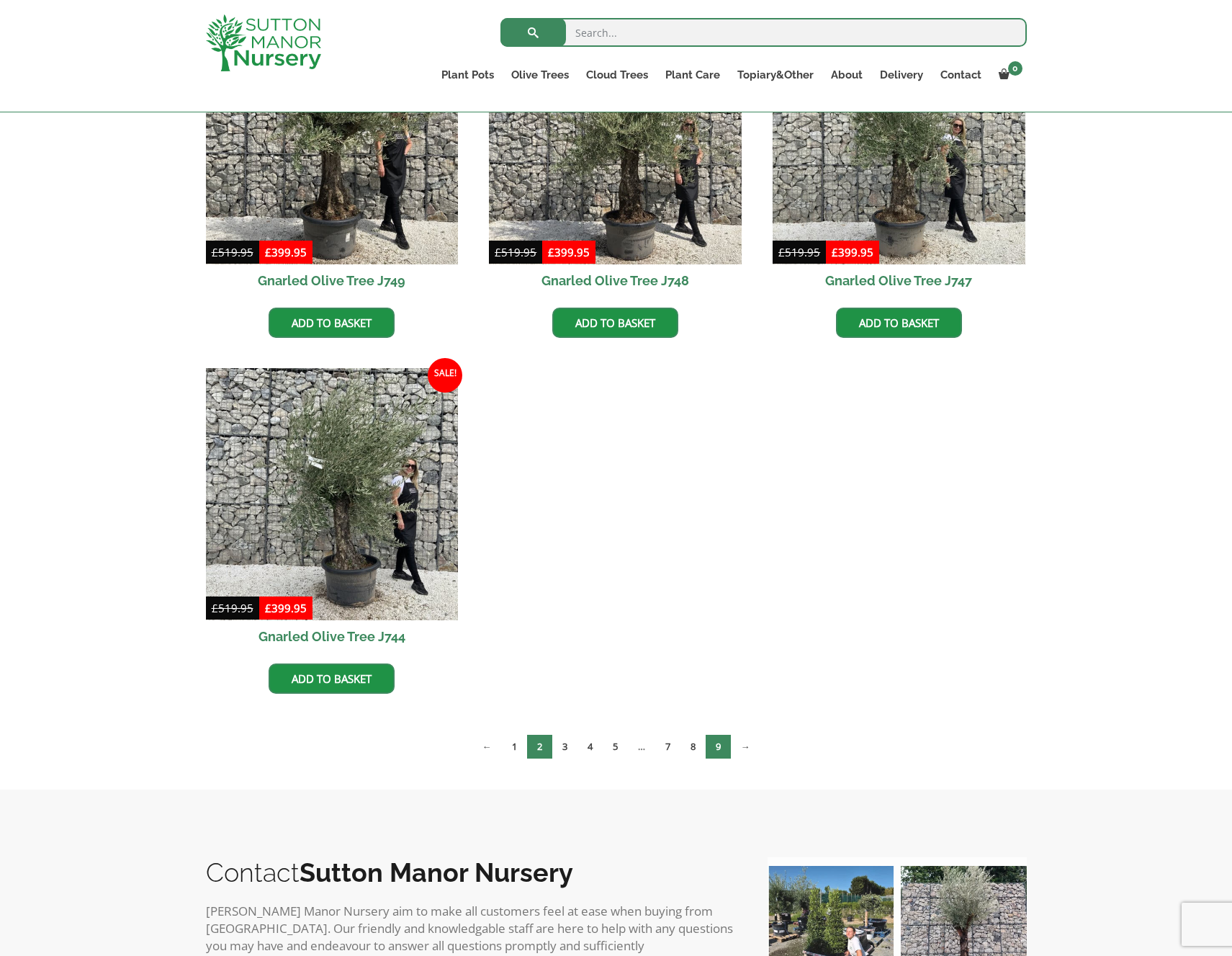
click at [726, 752] on link "9" at bounding box center [717, 747] width 25 height 24
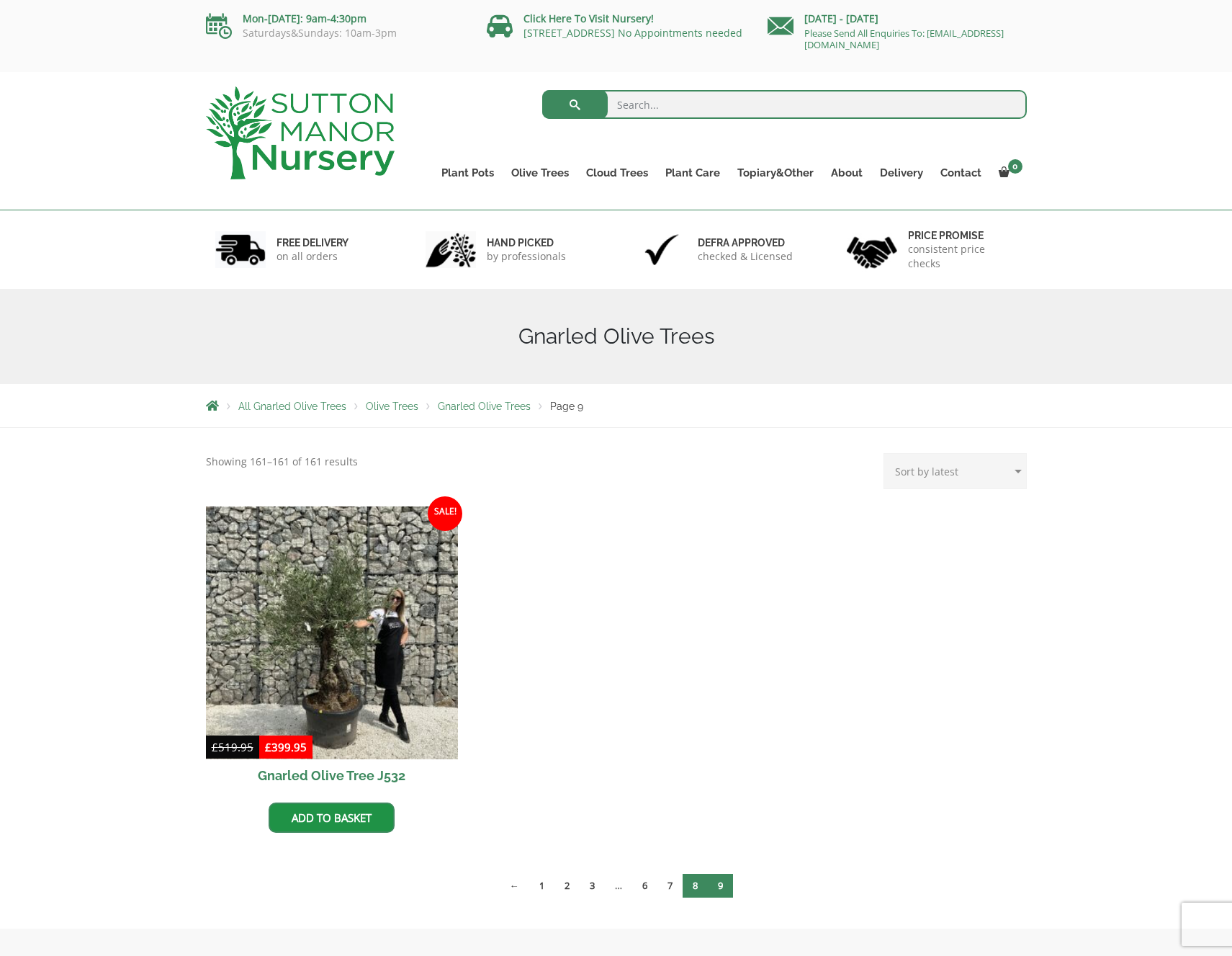
click at [703, 886] on link "8" at bounding box center [695, 886] width 25 height 24
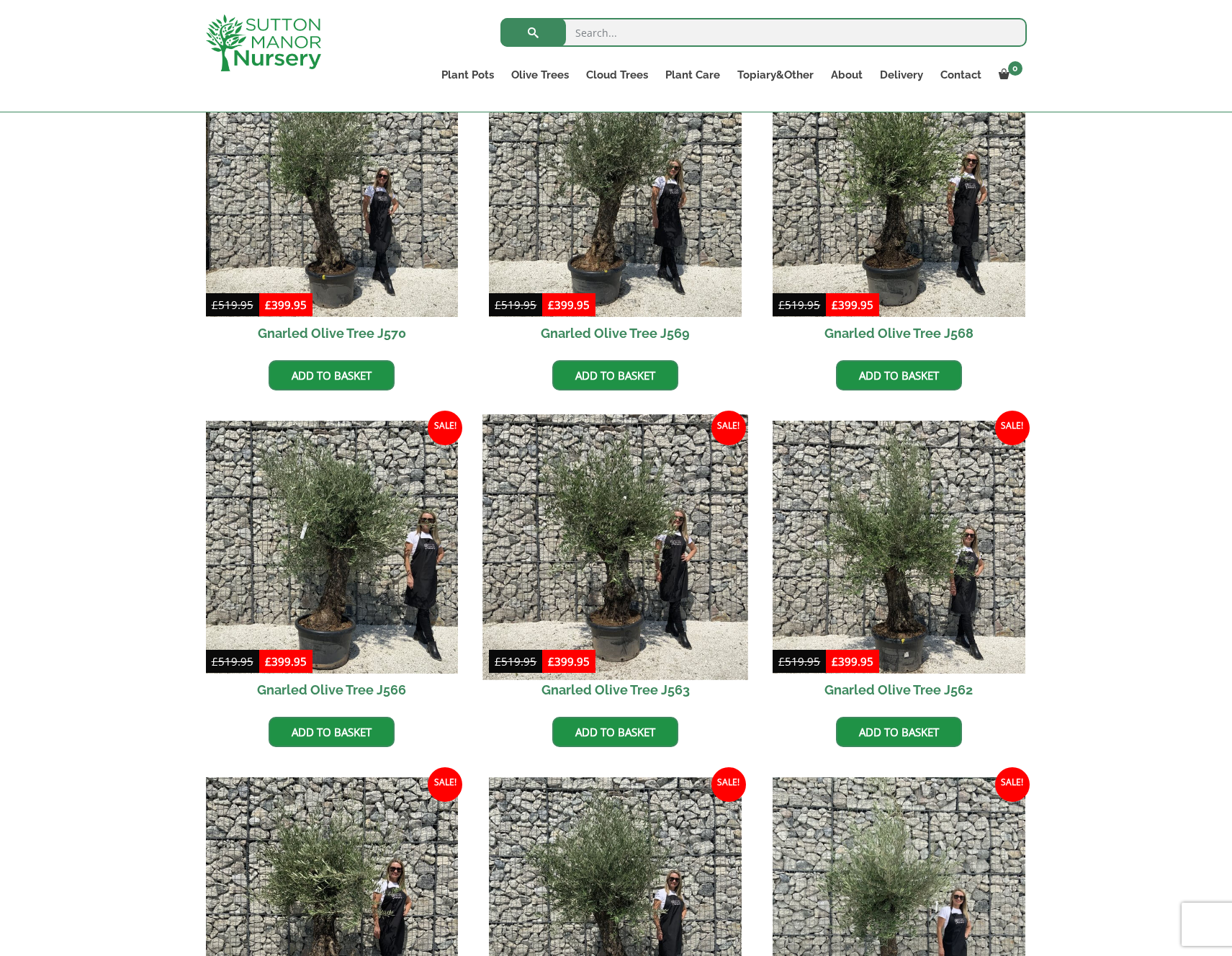
scroll to position [774, 0]
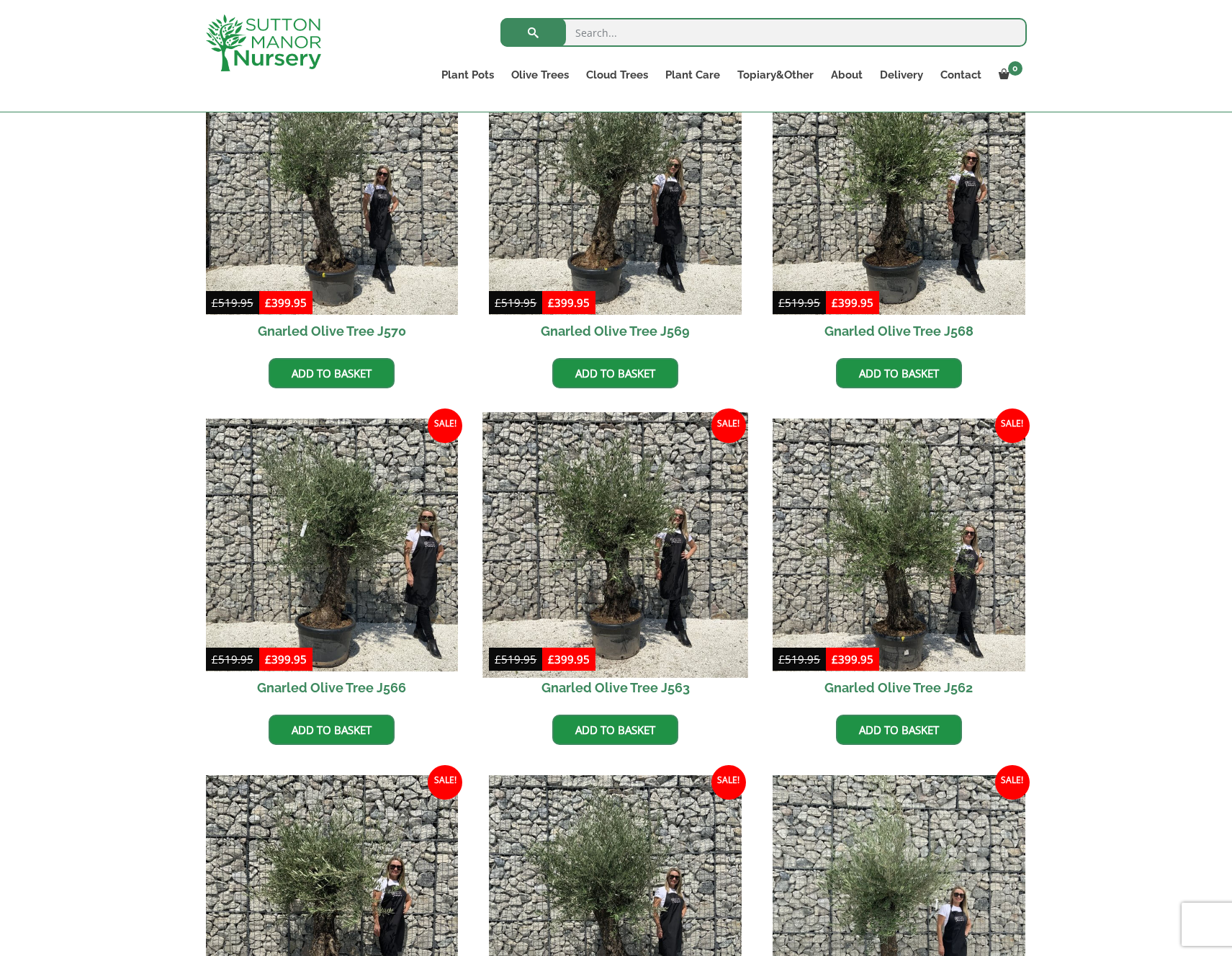
click at [603, 605] on img at bounding box center [615, 544] width 265 height 265
click at [601, 605] on img at bounding box center [615, 544] width 265 height 265
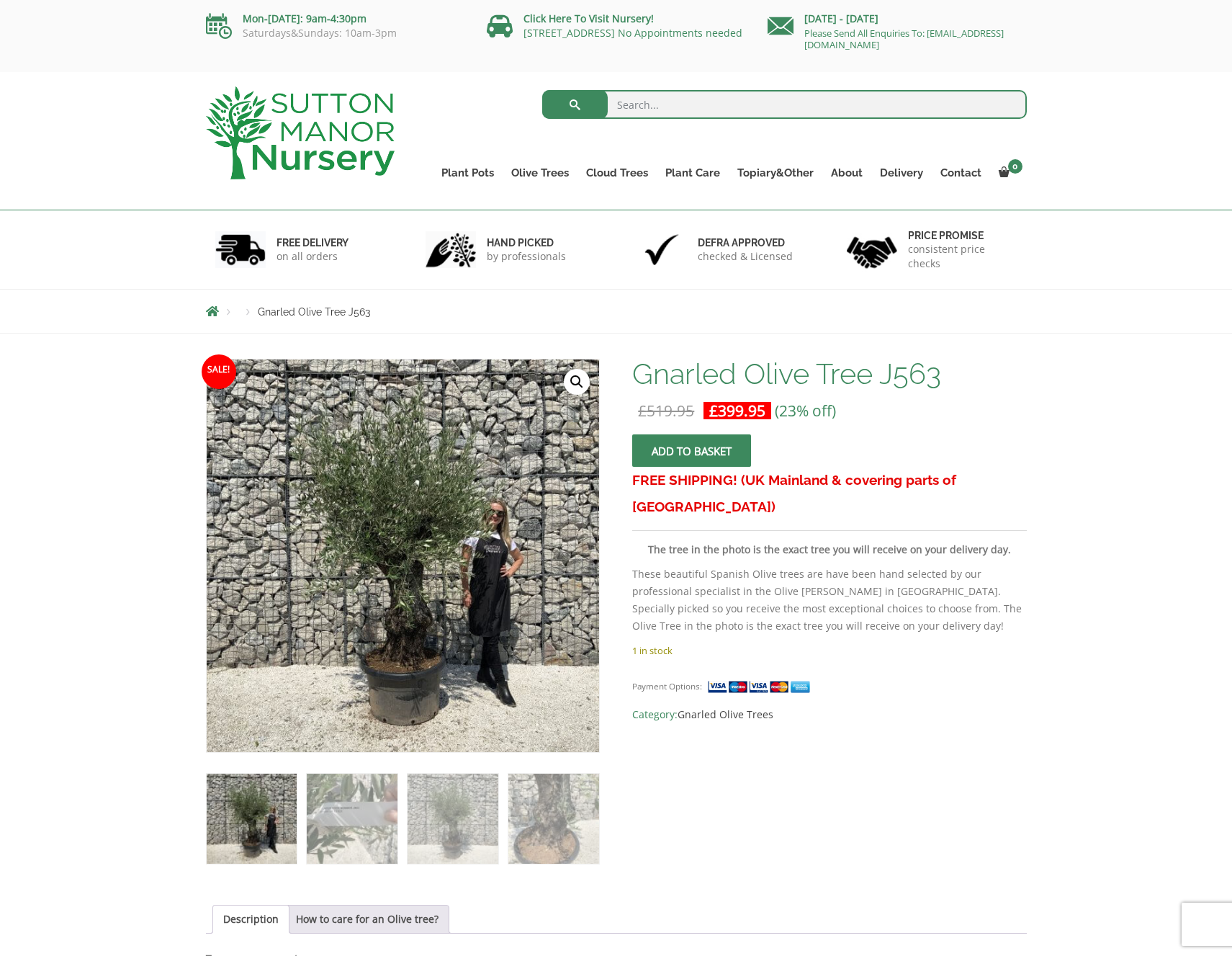
click at [582, 384] on link "🔍" at bounding box center [577, 382] width 26 height 26
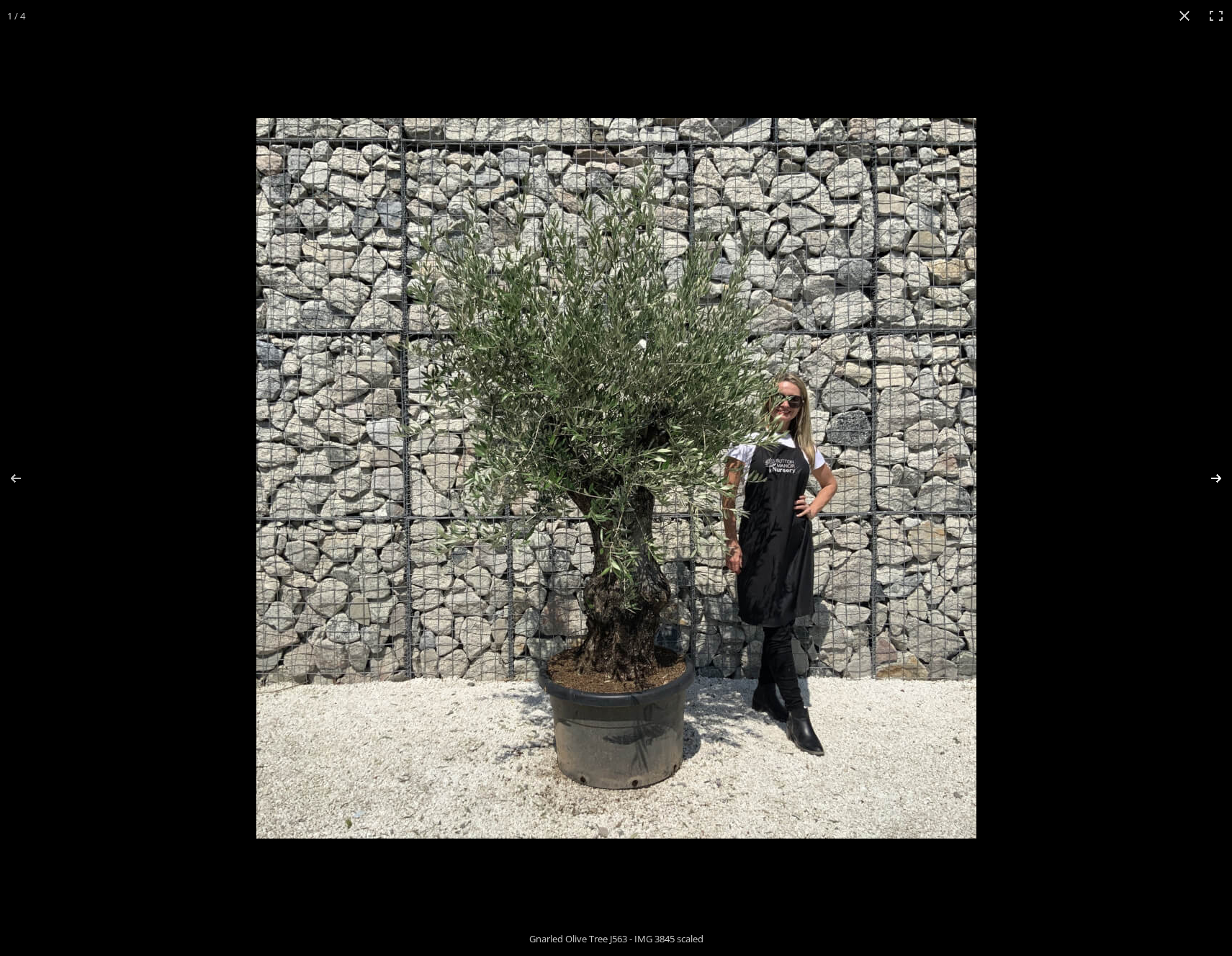
click at [1219, 478] on button "Next (arrow right)" at bounding box center [1206, 478] width 51 height 72
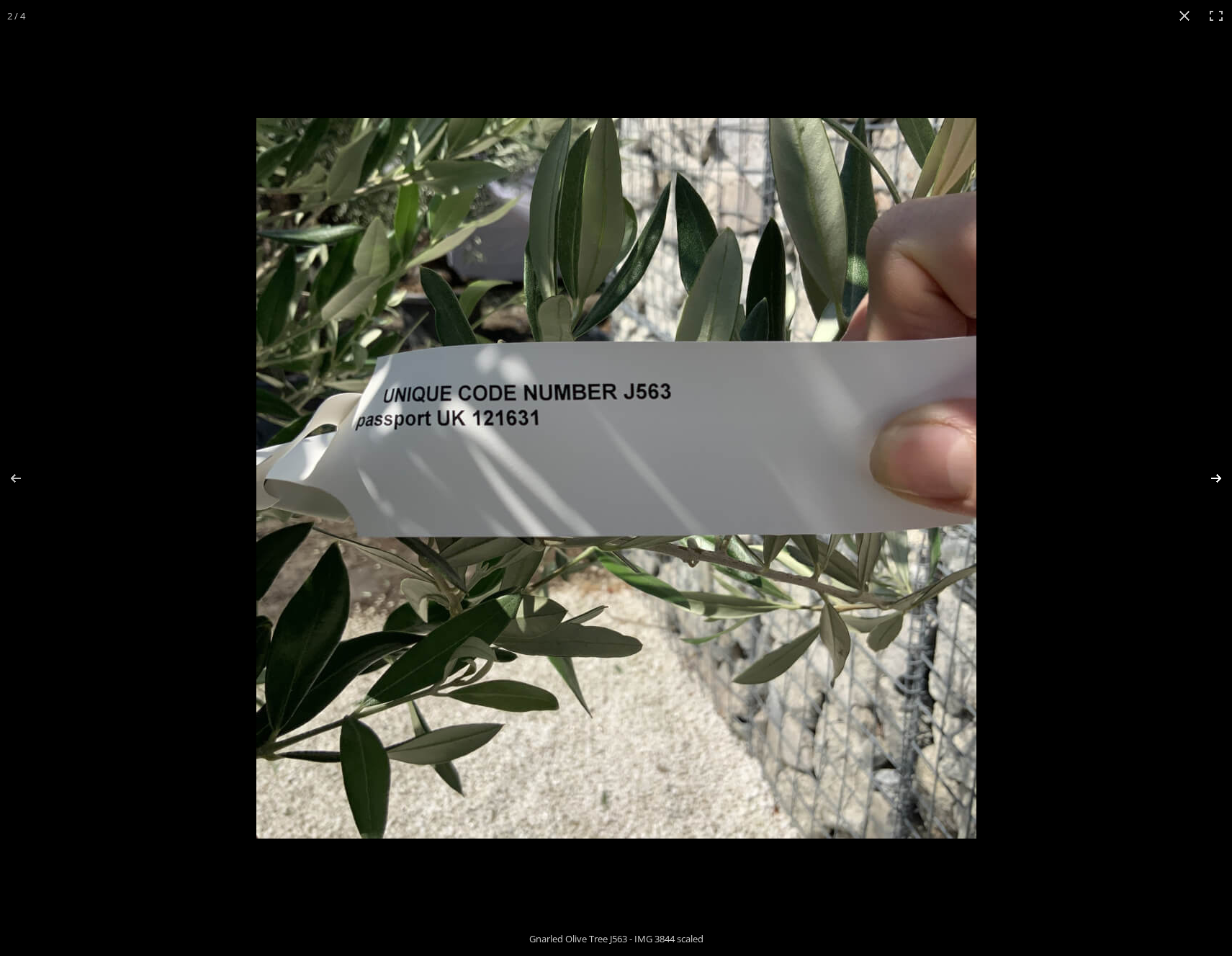
click at [1219, 478] on button "Next (arrow right)" at bounding box center [1206, 478] width 51 height 72
